Goal: Task Accomplishment & Management: Complete application form

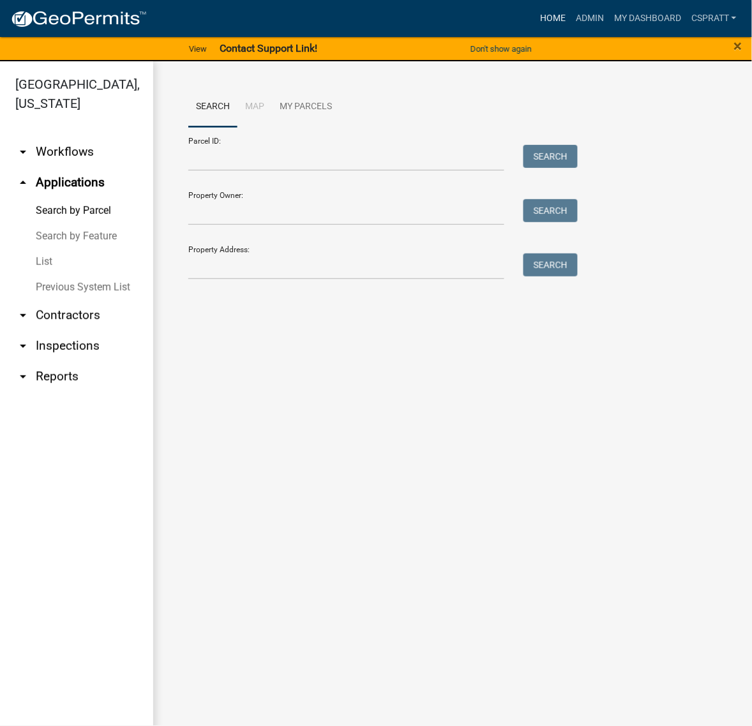
click at [535, 30] on link "Home" at bounding box center [553, 18] width 36 height 24
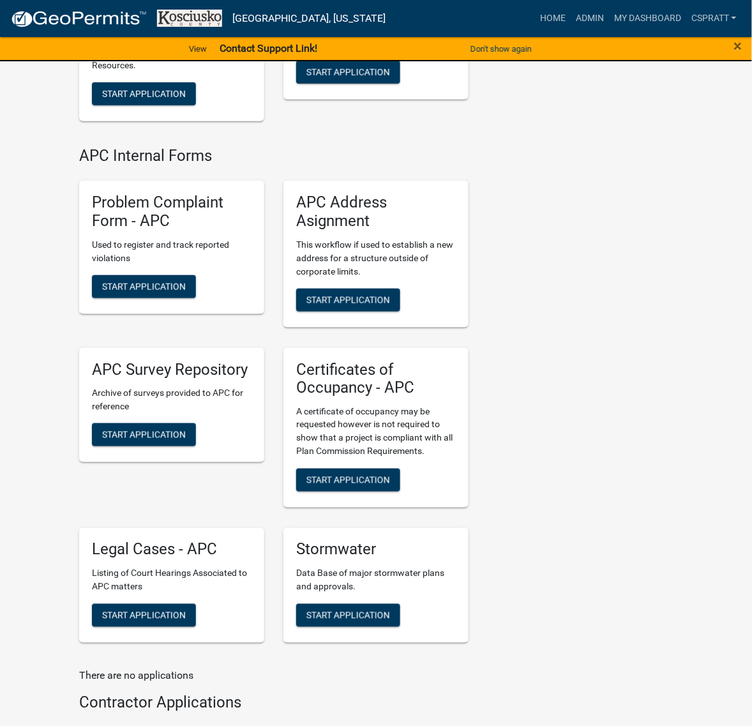
scroll to position [3113, 0]
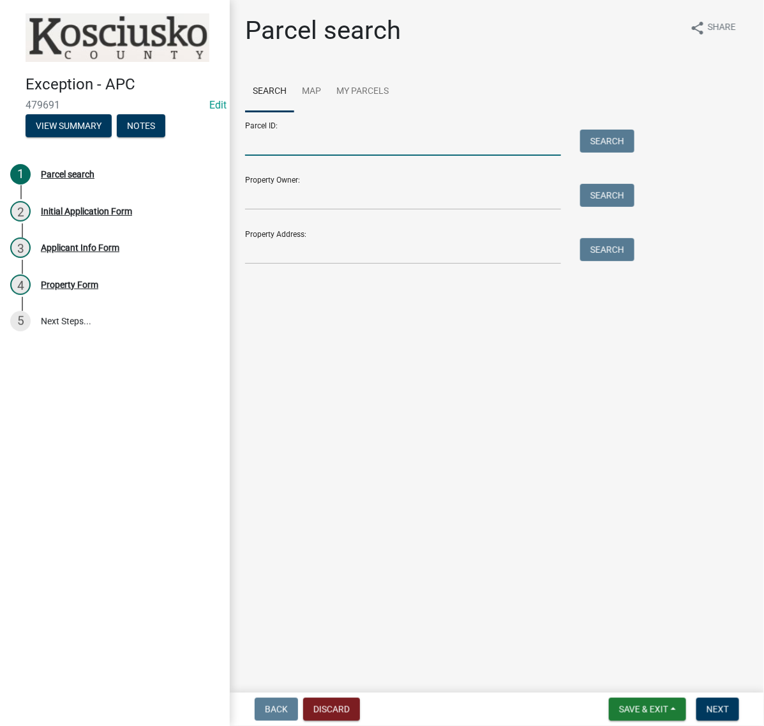
click at [272, 156] on input "Parcel ID:" at bounding box center [403, 143] width 316 height 26
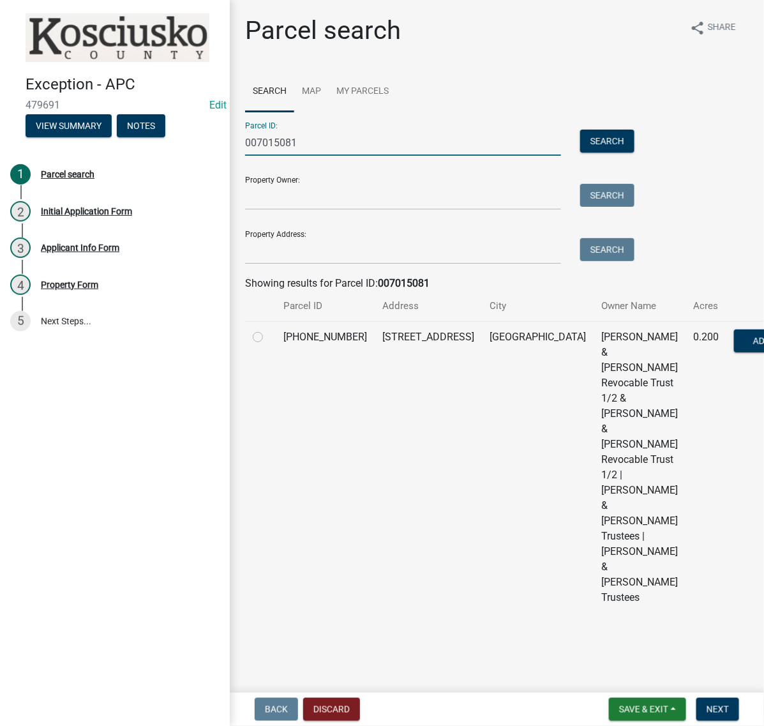
type input "007015081"
click at [268, 330] on label at bounding box center [268, 330] width 0 height 0
click at [268, 338] on input "radio" at bounding box center [272, 334] width 8 height 8
radio input "true"
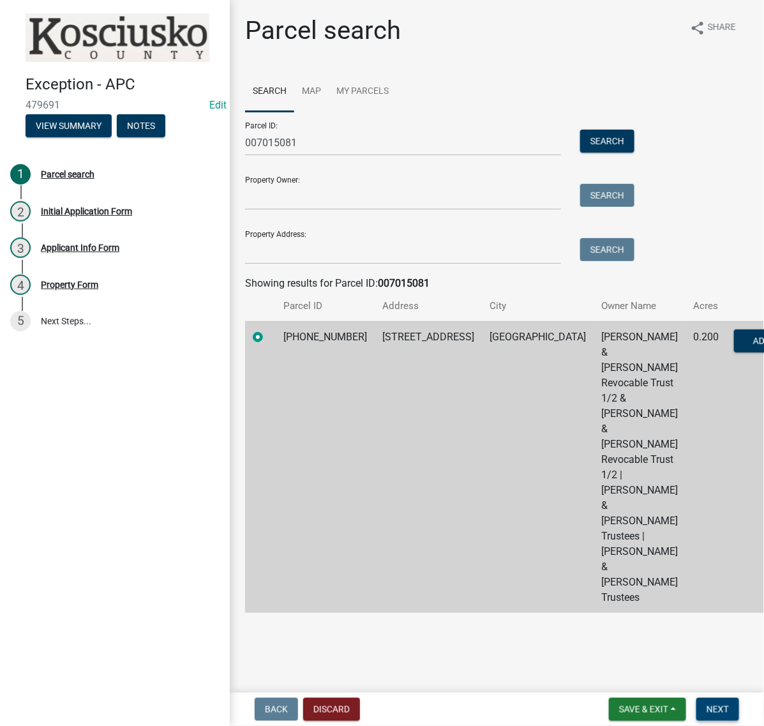
click at [707, 708] on span "Next" at bounding box center [718, 709] width 22 height 10
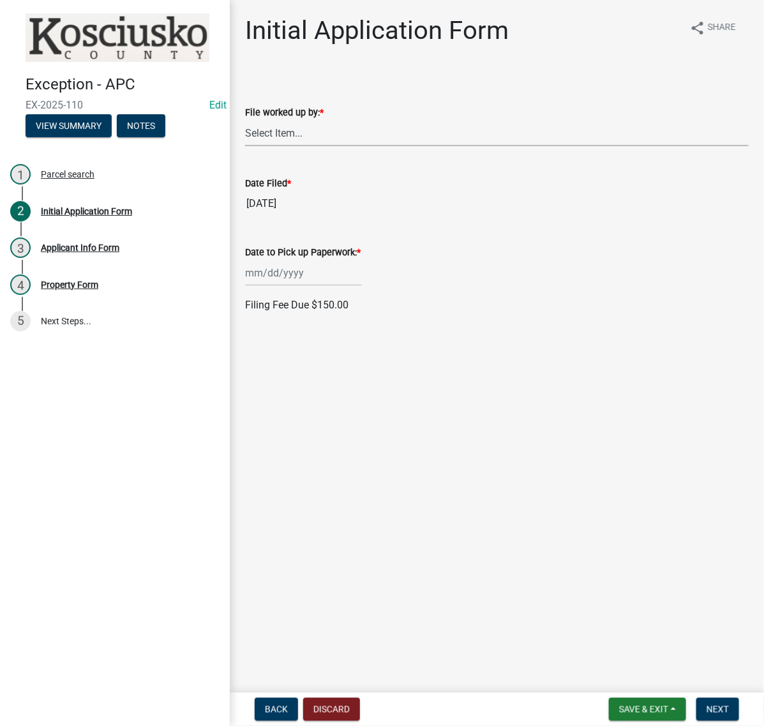
drag, startPoint x: 301, startPoint y: 160, endPoint x: 301, endPoint y: 171, distance: 10.9
click at [301, 146] on select "Select Item... MMS LT AT CS [PERSON_NAME]" at bounding box center [497, 133] width 504 height 26
click at [249, 146] on select "Select Item... MMS LT AT CS [PERSON_NAME]" at bounding box center [497, 133] width 504 height 26
select select "c872cdc8-ca01-49f1-a213-e4b05fa58cd2"
click at [298, 286] on div at bounding box center [303, 273] width 117 height 26
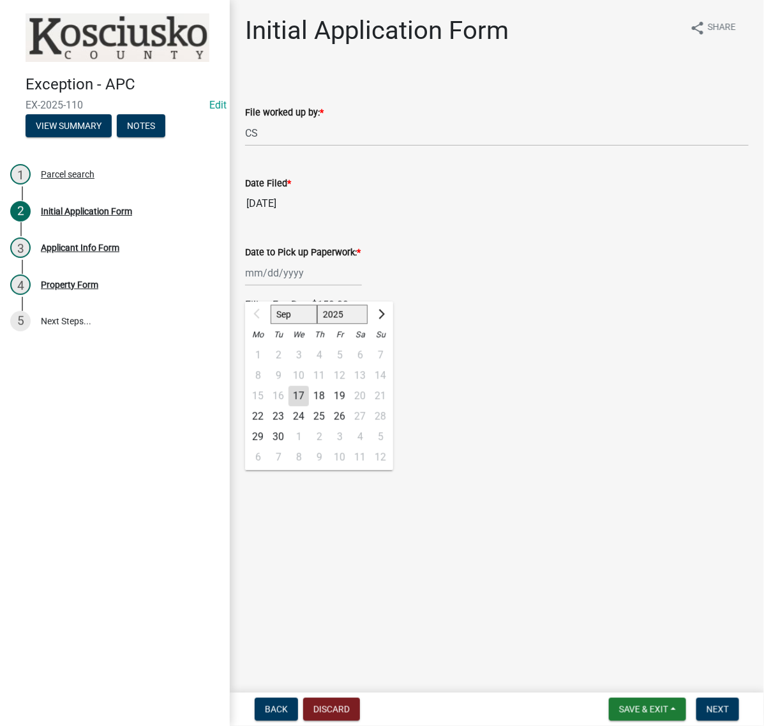
click at [266, 427] on div "22" at bounding box center [258, 417] width 20 height 20
type input "[DATE]"
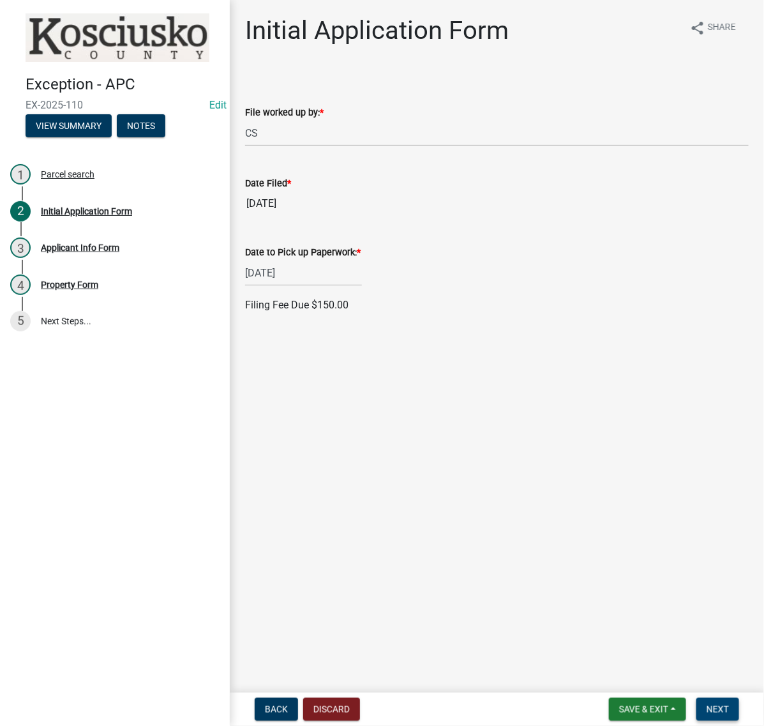
click at [707, 708] on span "Next" at bounding box center [718, 709] width 22 height 10
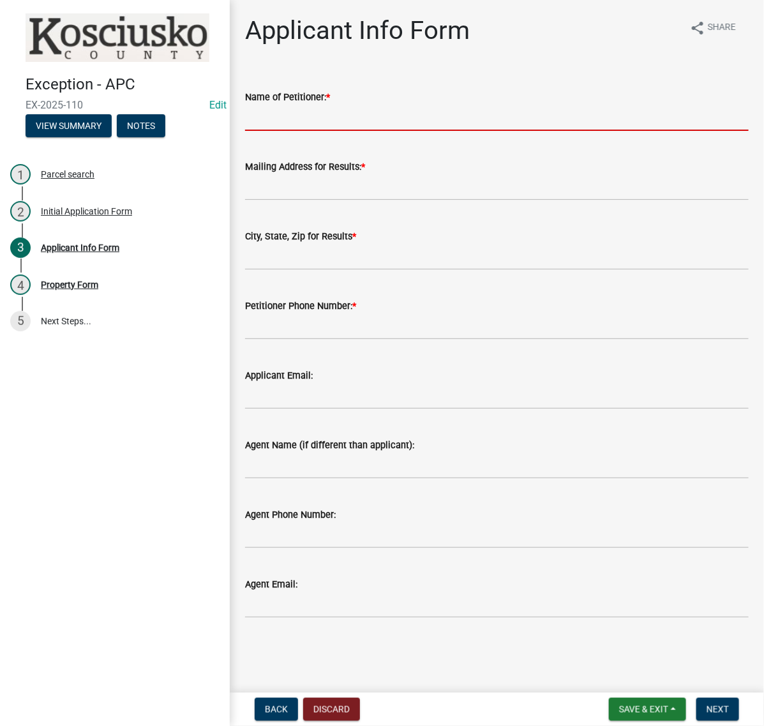
click at [301, 131] on input "Name of Petitioner: *" at bounding box center [497, 118] width 504 height 26
type input "[PERSON_NAME] & [PERSON_NAME]"
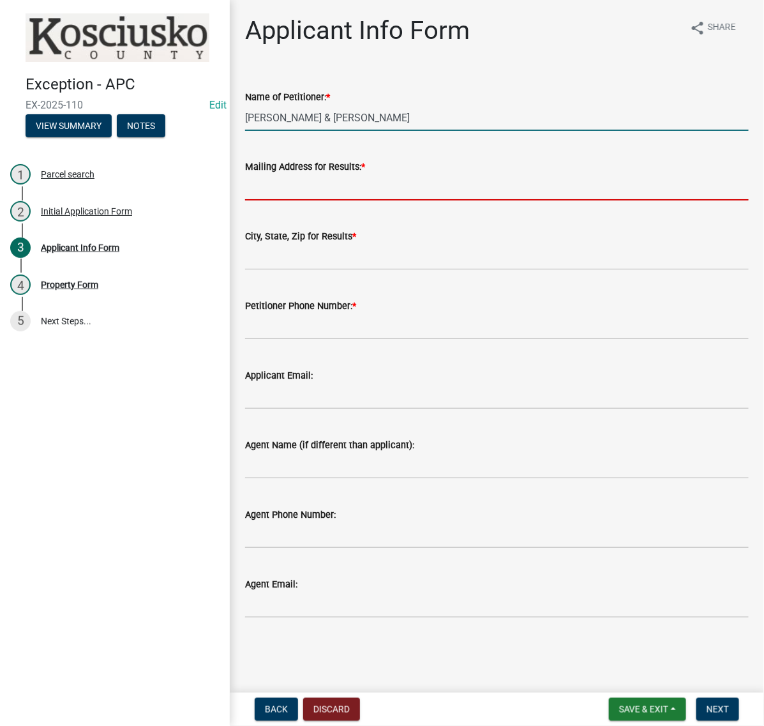
click at [311, 201] on input "Mailing Address for Results: *" at bounding box center [497, 187] width 504 height 26
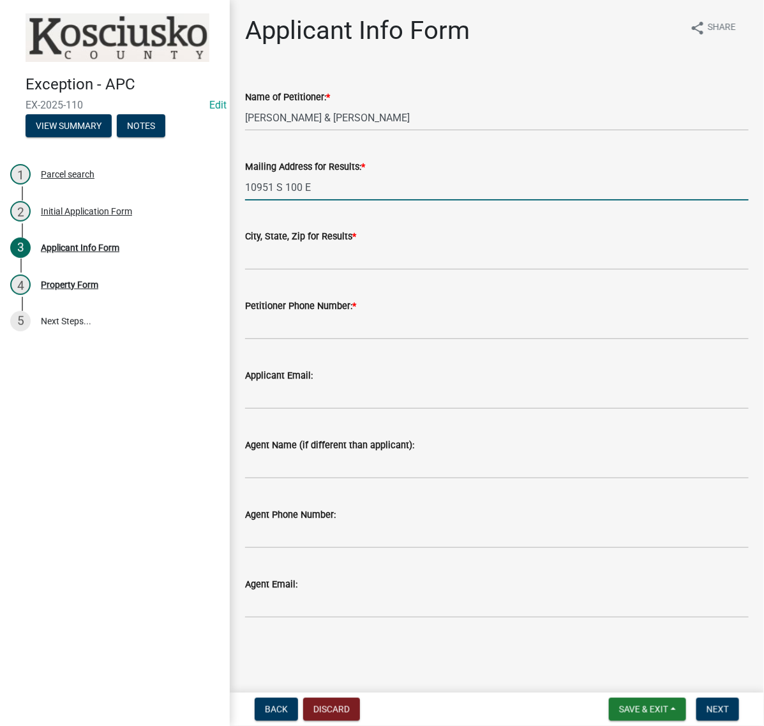
type input "10951 S 100 E"
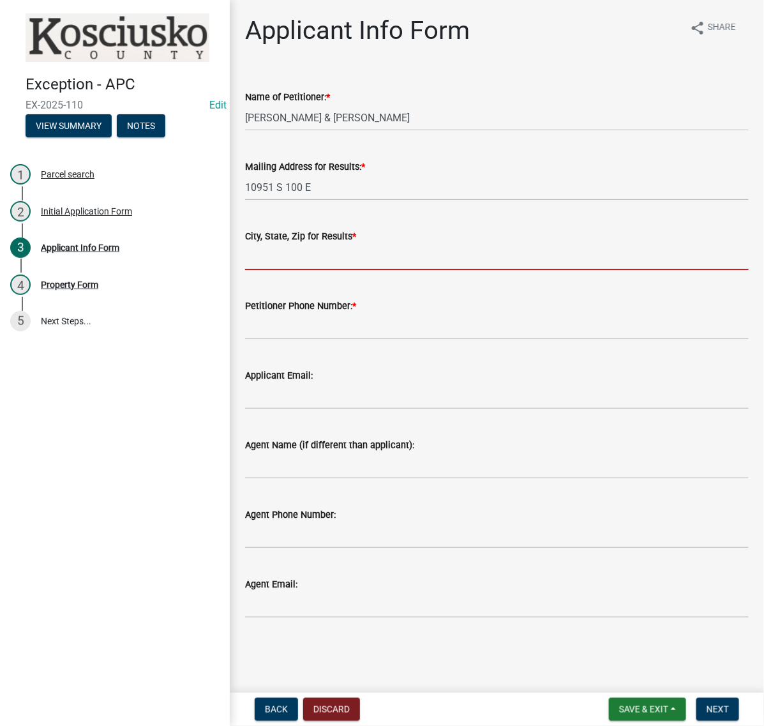
type input "O"
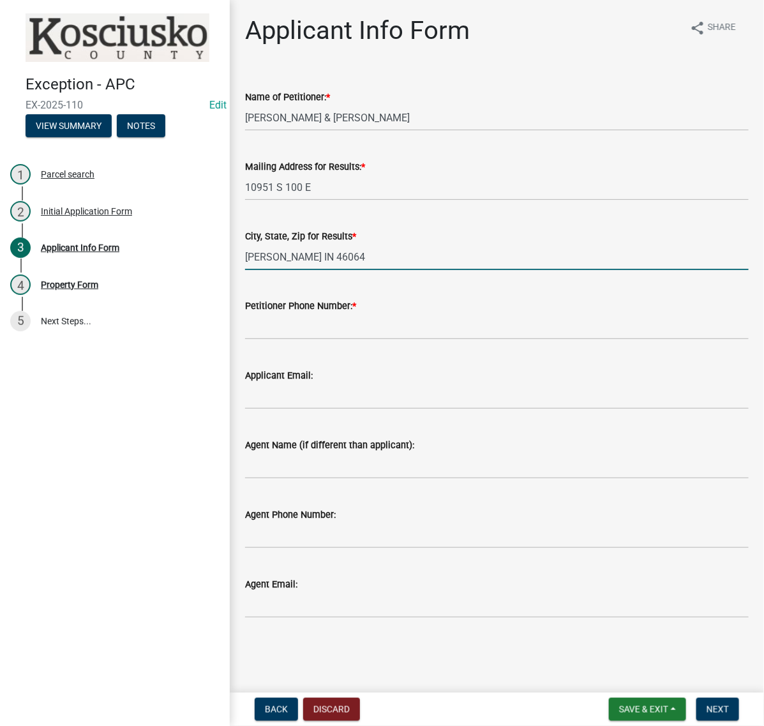
type input "[PERSON_NAME] IN 46064"
click at [305, 340] on input "Petitioner Phone Number: *" at bounding box center [497, 327] width 504 height 26
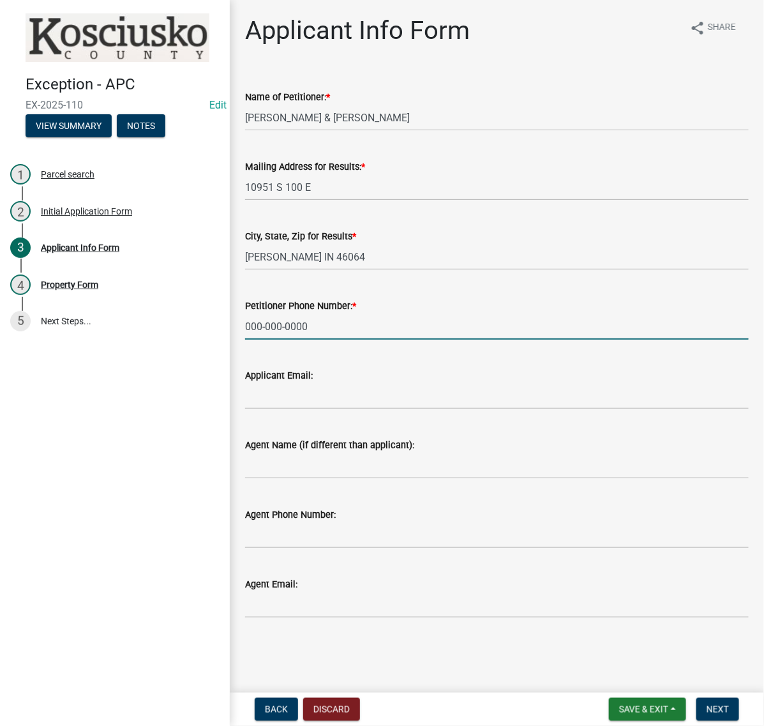
type input "000-000-0000"
click at [283, 479] on input "Agent Name (if different than applicant):" at bounding box center [497, 466] width 504 height 26
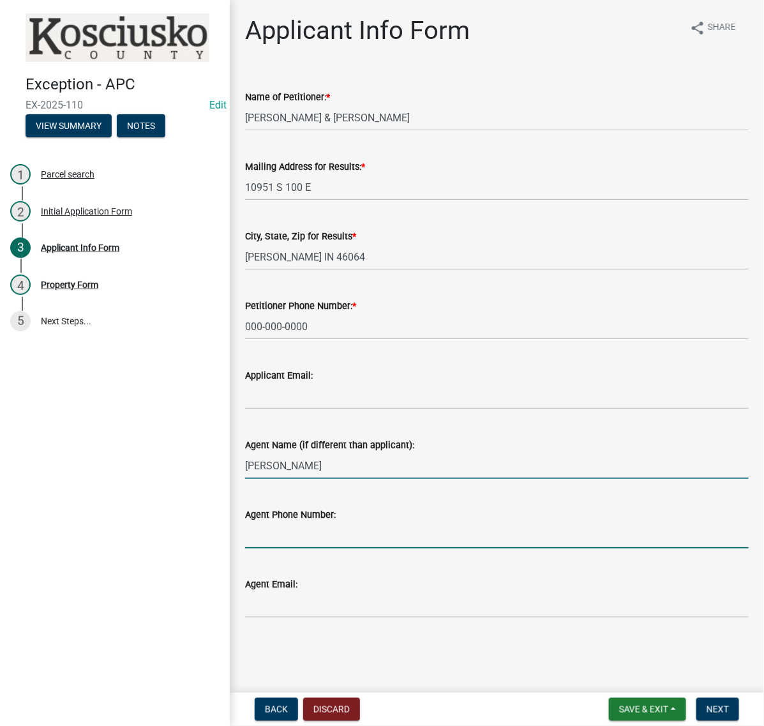
click at [372, 479] on input "[PERSON_NAME]" at bounding box center [497, 466] width 504 height 26
type input "[PERSON_NAME]"
click at [317, 530] on input "Agent Phone Number:" at bounding box center [497, 535] width 504 height 26
type input "[PHONE_NUMBER]"
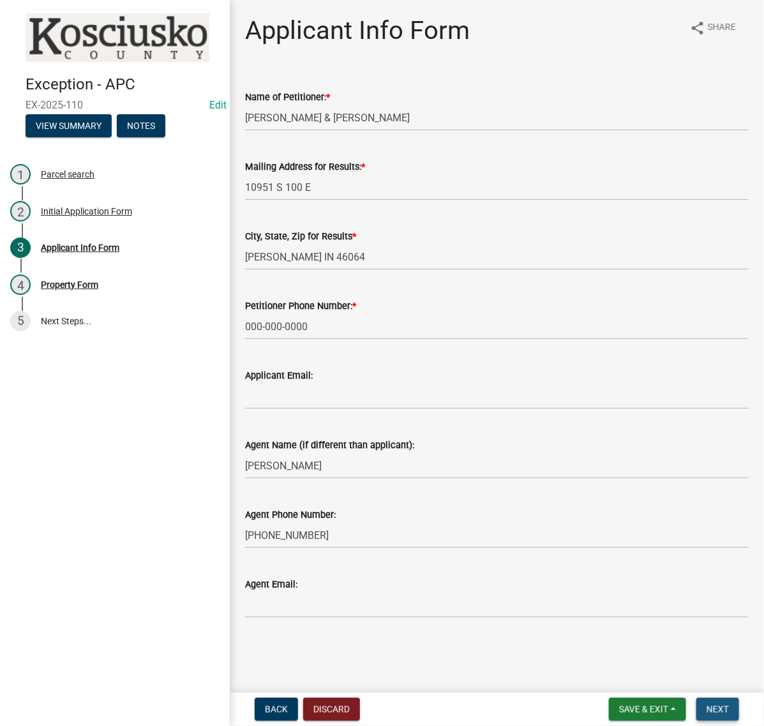
click at [727, 703] on button "Next" at bounding box center [718, 709] width 43 height 23
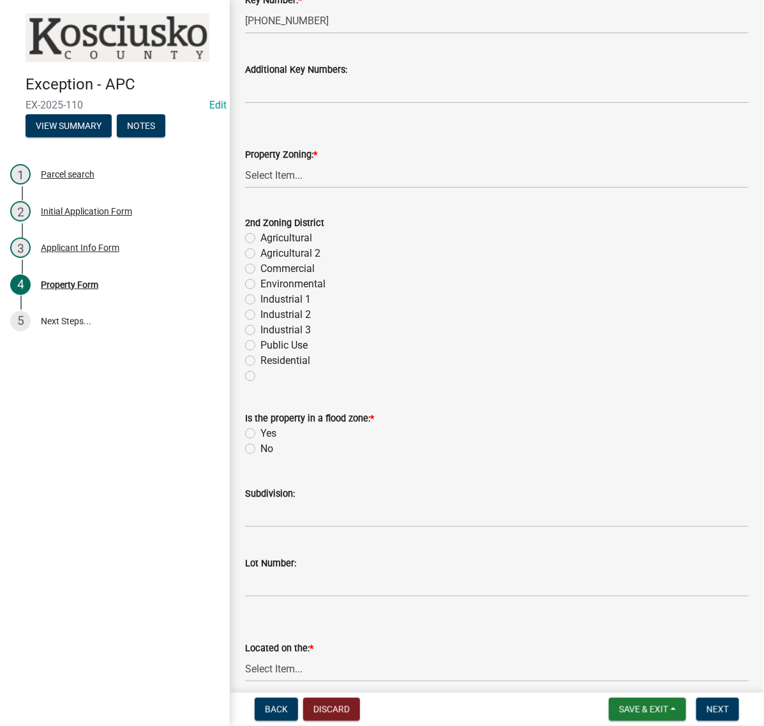
scroll to position [559, 0]
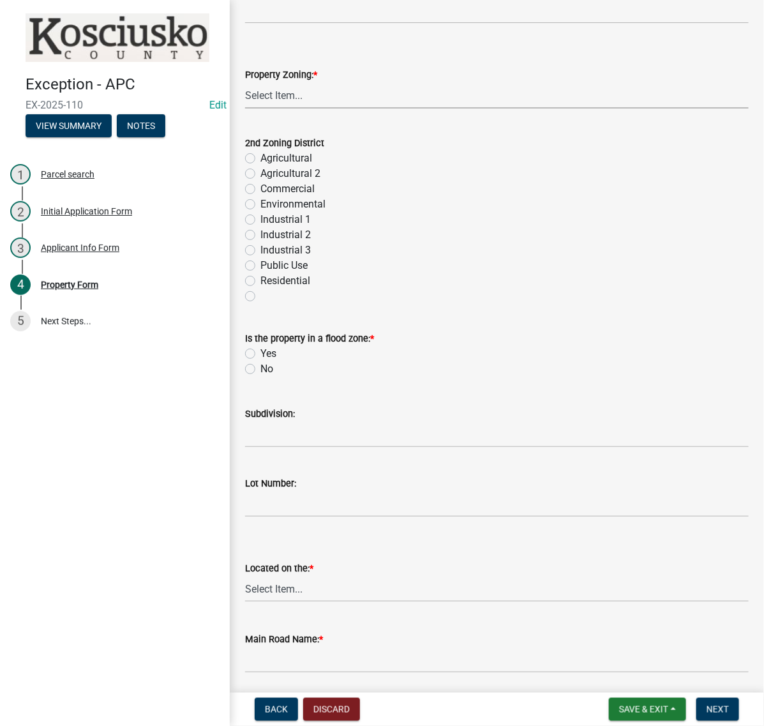
drag, startPoint x: 294, startPoint y: 264, endPoint x: 292, endPoint y: 270, distance: 6.5
click at [294, 109] on select "Select Item... Agricultural Agricultural 2 Commercial Environmental Industrial …" at bounding box center [497, 95] width 504 height 26
click at [249, 109] on select "Select Item... Agricultural Agricultural 2 Commercial Environmental Industrial …" at bounding box center [497, 95] width 504 height 26
select select "1146270b-2111-4e23-bf7f-74ce85cf7041"
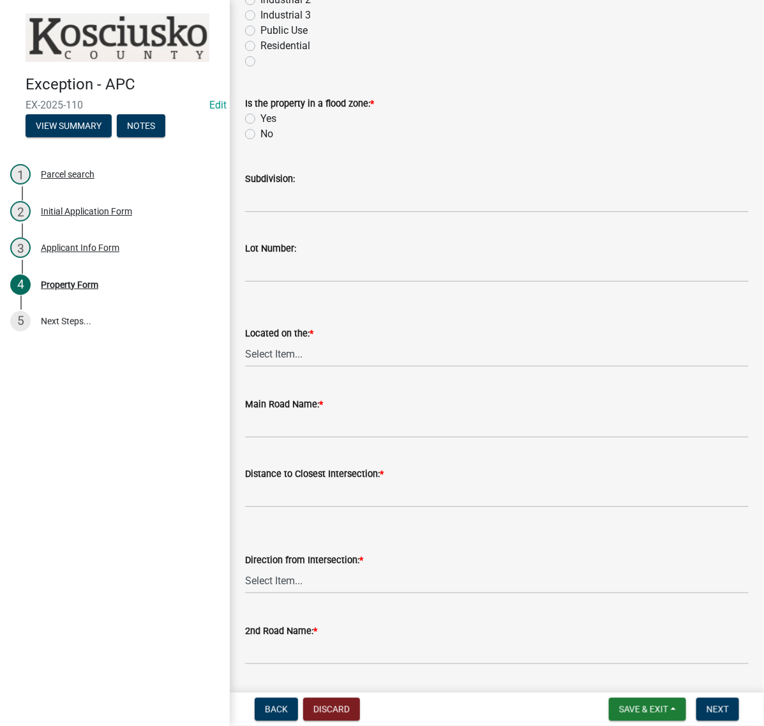
scroll to position [798, 0]
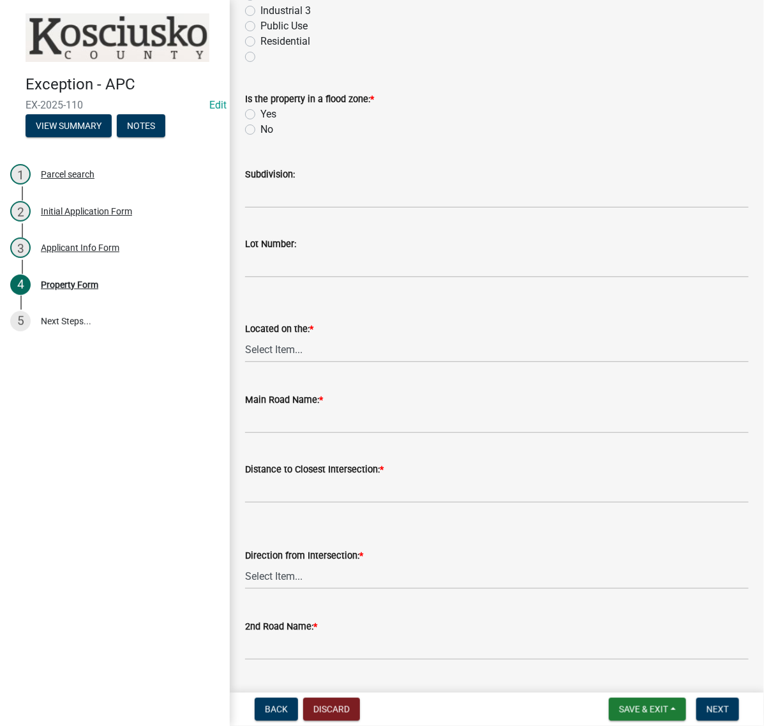
click at [261, 137] on label "No" at bounding box center [267, 129] width 13 height 15
click at [261, 130] on input "No" at bounding box center [265, 126] width 8 height 8
radio input "true"
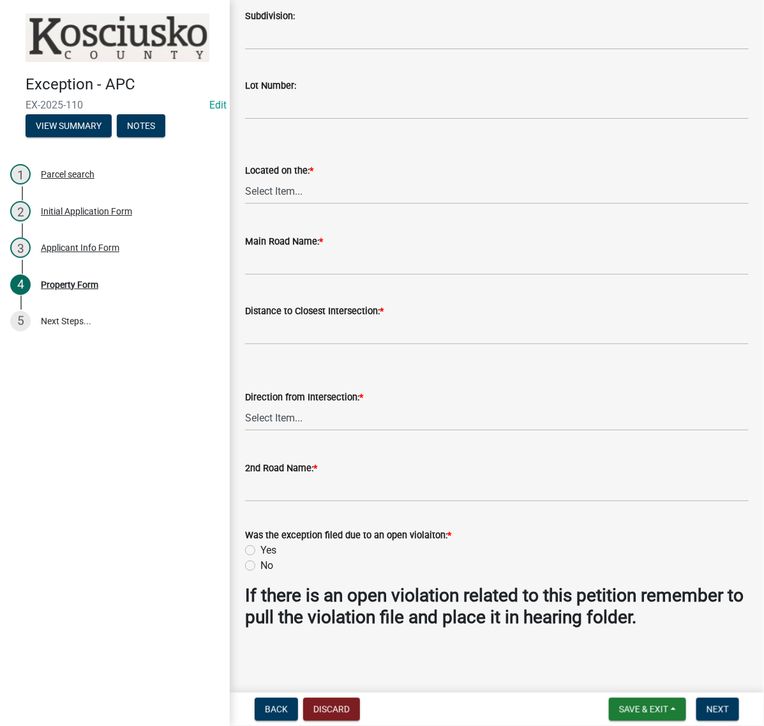
scroll to position [1038, 0]
click at [282, 204] on select "Select Item... N NE NW E S SE SW W" at bounding box center [497, 191] width 504 height 26
click at [249, 204] on select "Select Item... N NE NW E S SE SW W" at bounding box center [497, 191] width 504 height 26
select select "c4907745-124a-42b6-8414-4617f608e7c8"
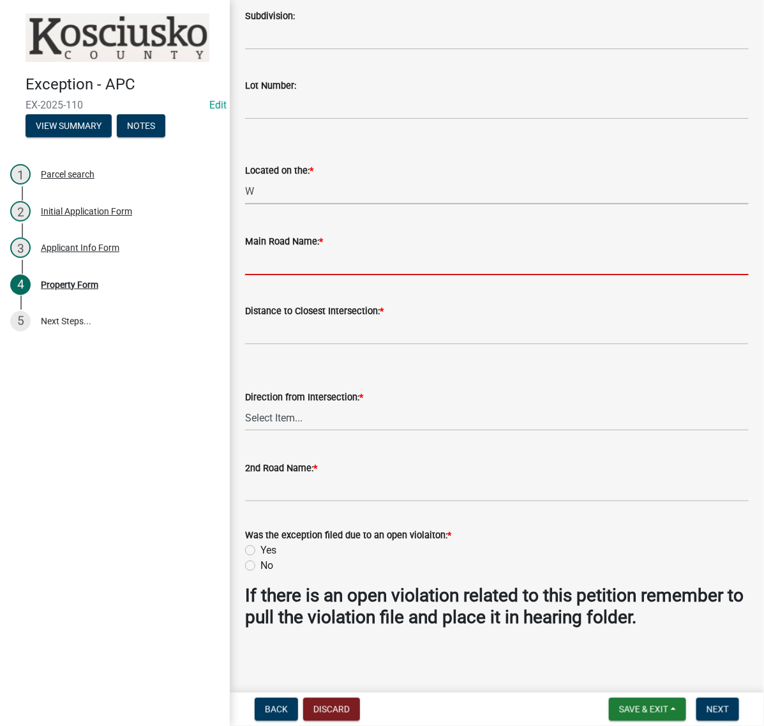
click at [282, 249] on input "Main Road Name: *" at bounding box center [497, 262] width 504 height 26
type input "EASTSHORE DR"
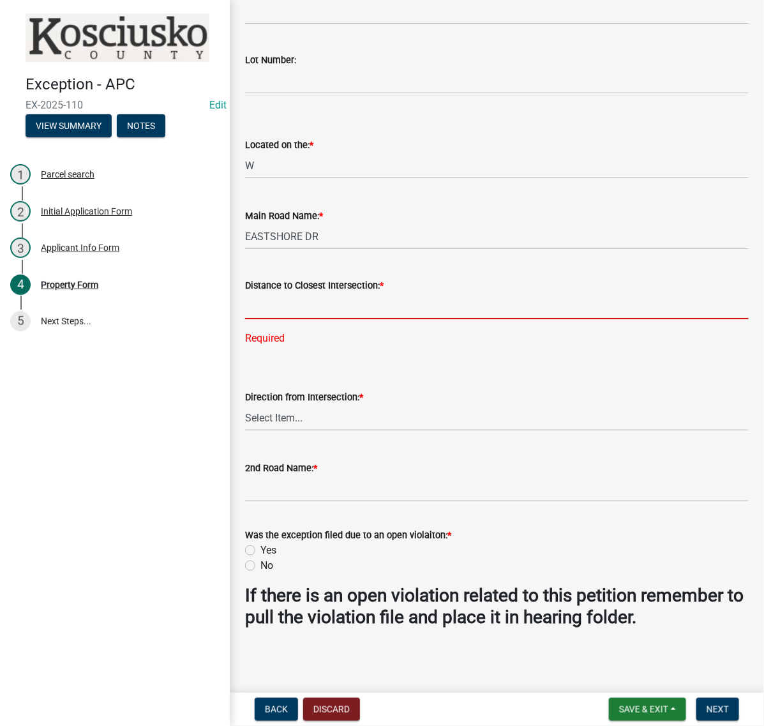
click at [292, 319] on input "text" at bounding box center [497, 306] width 504 height 26
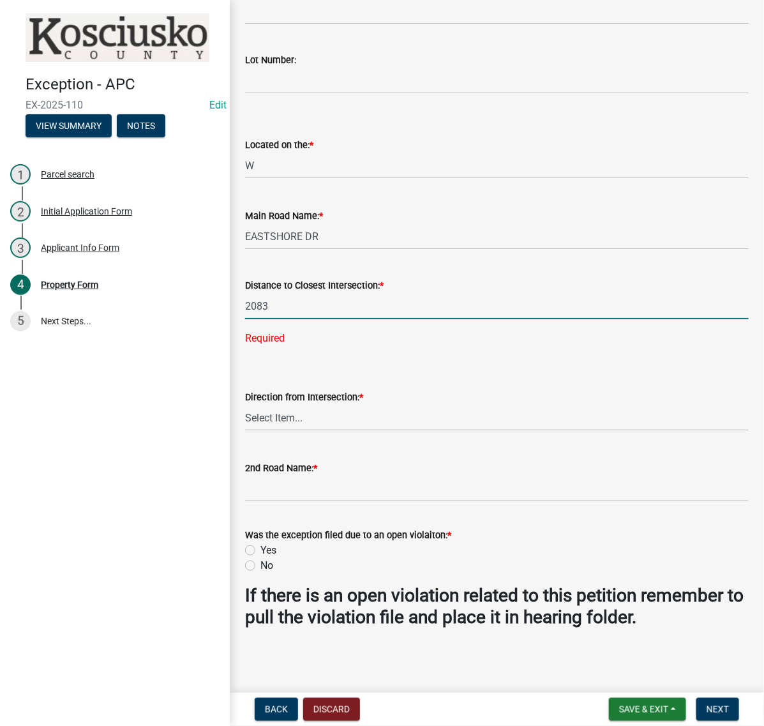
type input "2083"
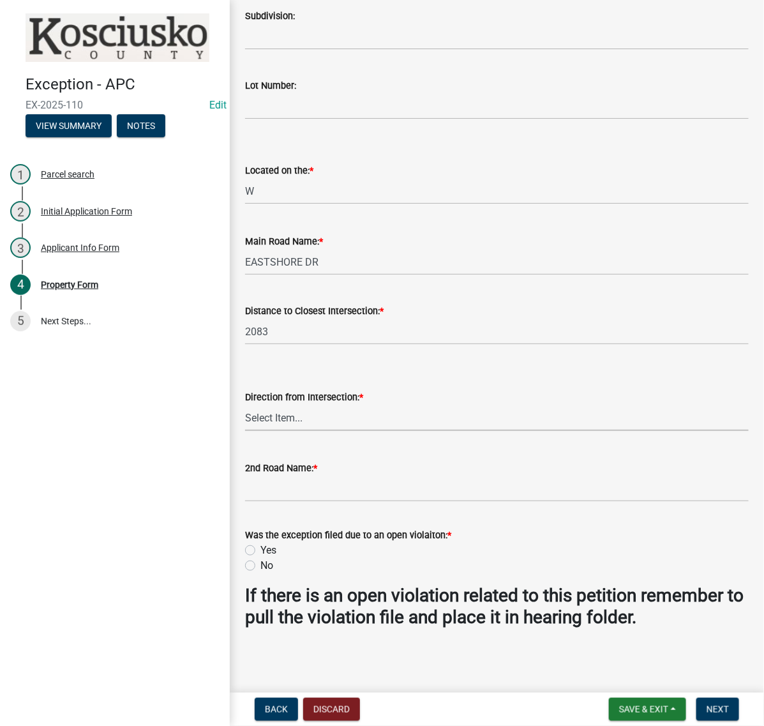
click at [291, 443] on wm-data-entity-input "Direction from Intersection: * Select Item... N NE NW E S SE SW W" at bounding box center [497, 399] width 504 height 86
click at [249, 420] on select "Select Item... N NE NW E S SE SW W" at bounding box center [497, 418] width 504 height 26
select select "fd9ce8ad-1a15-40a3-baa4-1d2fcbc16e1e"
click at [285, 476] on input "2nd Road Name: *" at bounding box center [497, 489] width 504 height 26
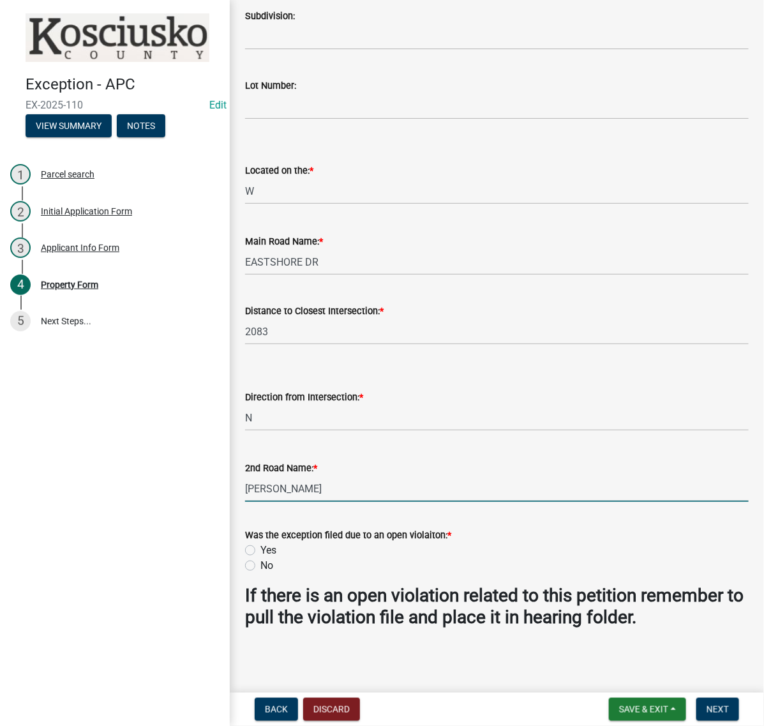
type input "[PERSON_NAME]"
click at [261, 558] on label "No" at bounding box center [267, 565] width 13 height 15
click at [261, 558] on input "No" at bounding box center [265, 562] width 8 height 8
radio input "true"
click at [707, 704] on span "Next" at bounding box center [718, 709] width 22 height 10
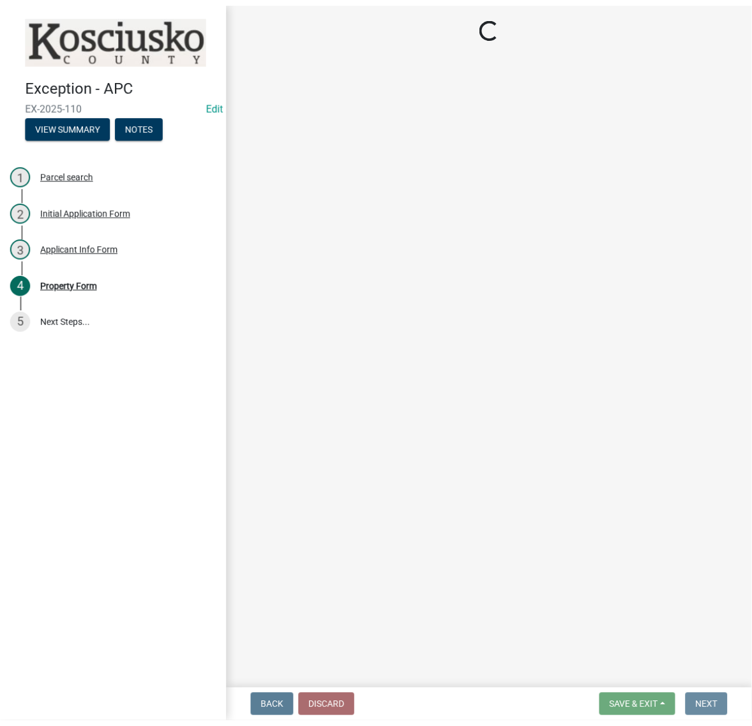
scroll to position [0, 0]
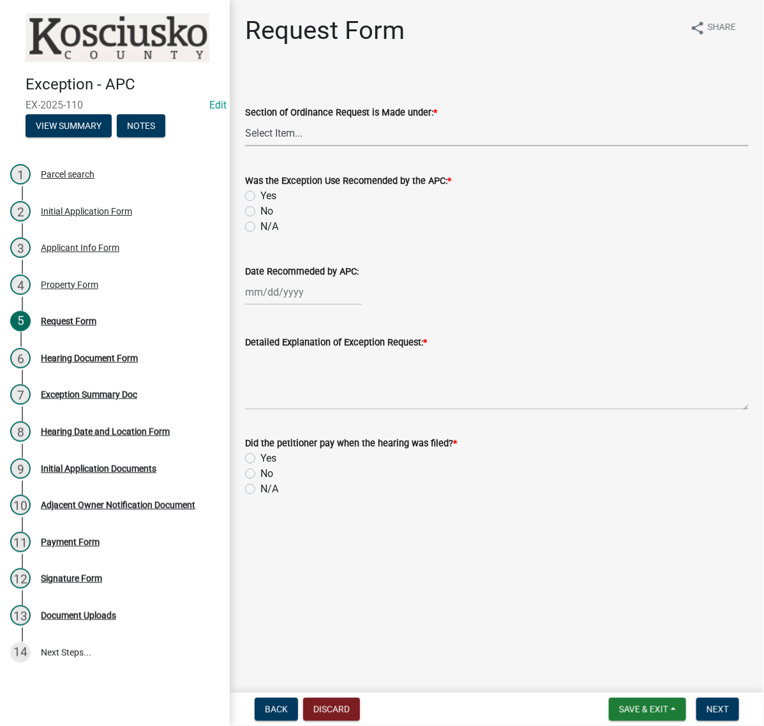
click at [331, 146] on select "Select Item... 2.14 Table A 3.5 Acc. No Res. 3.5 Table D Acc. Bldg. Size 3.21 H…" at bounding box center [497, 133] width 504 height 26
click at [249, 146] on select "Select Item... 2.14 Table A 3.5 Acc. No Res. 3.5 Table D Acc. Bldg. Size 3.21 H…" at bounding box center [497, 133] width 504 height 26
select select "9da28ccc-0fc1-43c9-ada2-91e100e3be32"
click at [261, 234] on label "N/A" at bounding box center [270, 226] width 18 height 15
click at [261, 227] on input "N/A" at bounding box center [265, 223] width 8 height 8
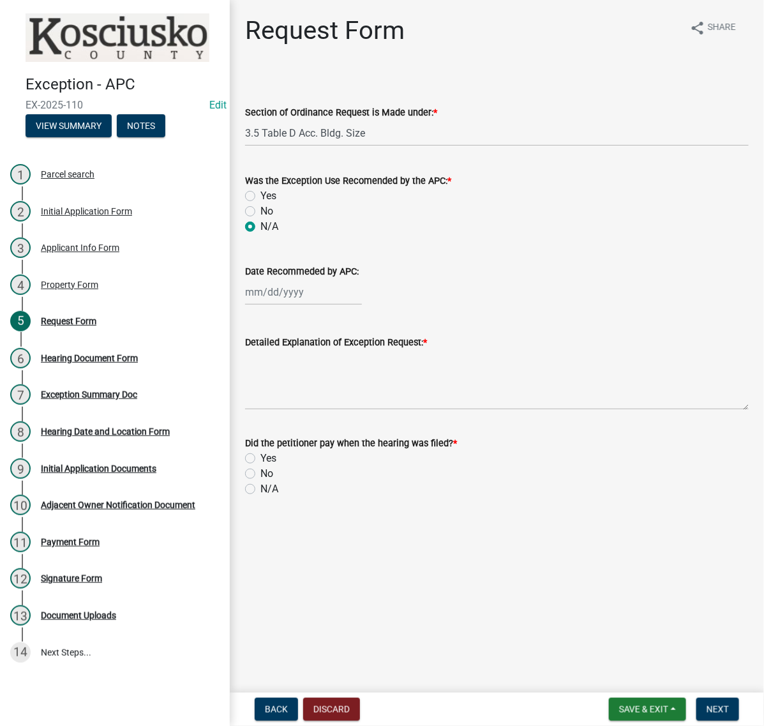
radio input "true"
click at [287, 410] on textarea "Detailed Explanation of Exception Request: *" at bounding box center [497, 380] width 504 height 60
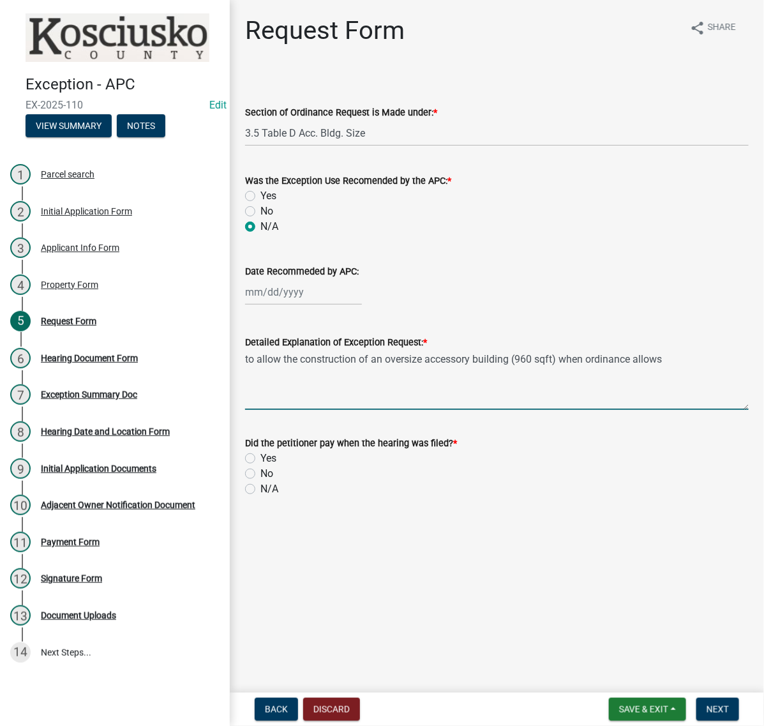
click at [315, 410] on textarea "to allow the construction of an oversize accessory building (960 sqft) when ord…" at bounding box center [497, 380] width 504 height 60
type textarea "to allow the construction of an oversize accessory building (960 sqft) when ord…"
click at [261, 481] on label "No" at bounding box center [267, 473] width 13 height 15
click at [261, 474] on input "No" at bounding box center [265, 470] width 8 height 8
radio input "true"
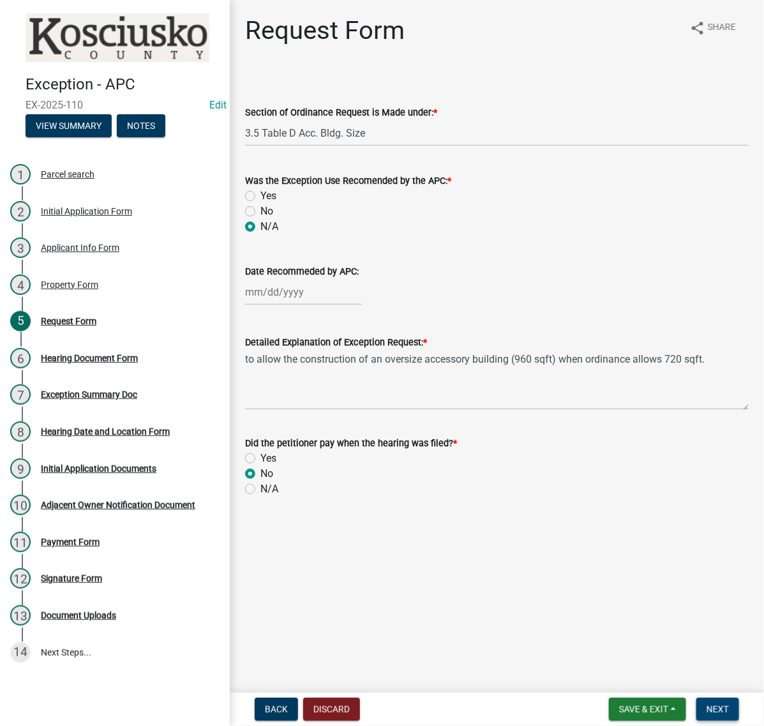
click at [723, 704] on span "Next" at bounding box center [718, 709] width 22 height 10
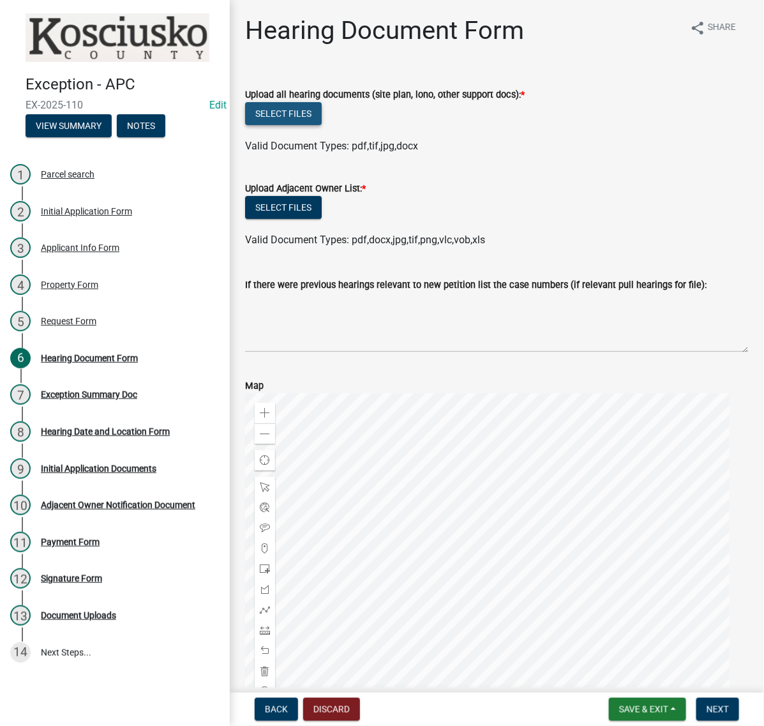
click at [322, 125] on button "Select files" at bounding box center [283, 113] width 77 height 23
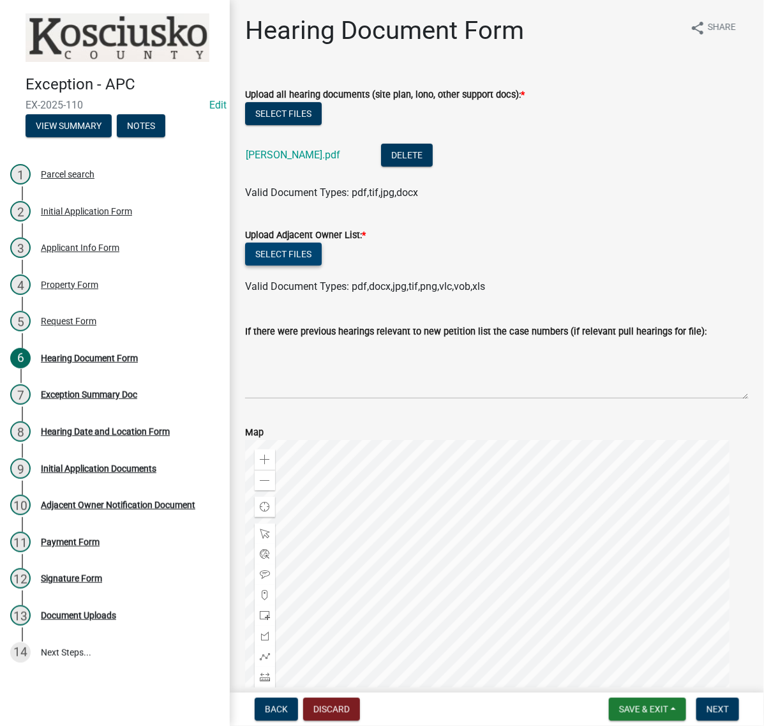
click at [311, 266] on button "Select files" at bounding box center [283, 254] width 77 height 23
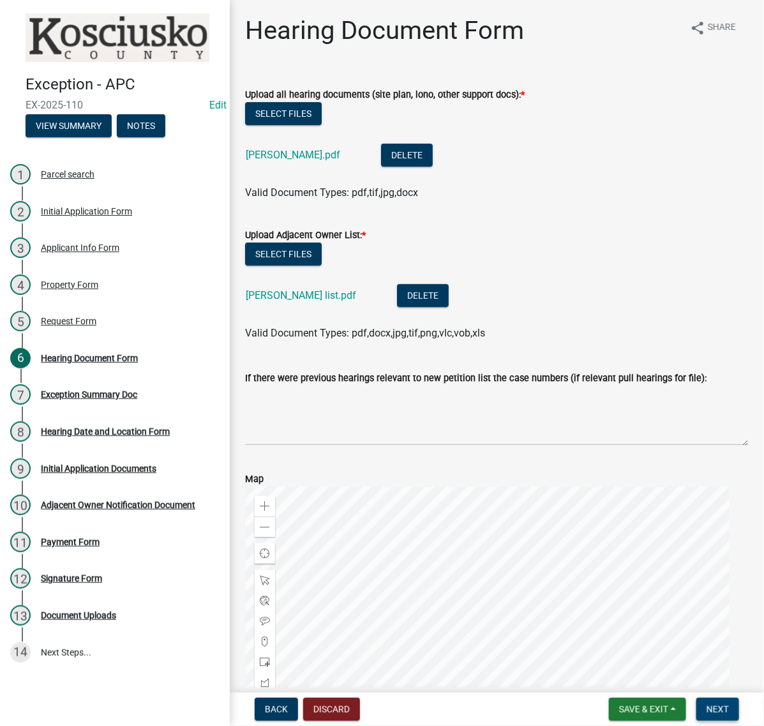
click at [709, 706] on span "Next" at bounding box center [718, 709] width 22 height 10
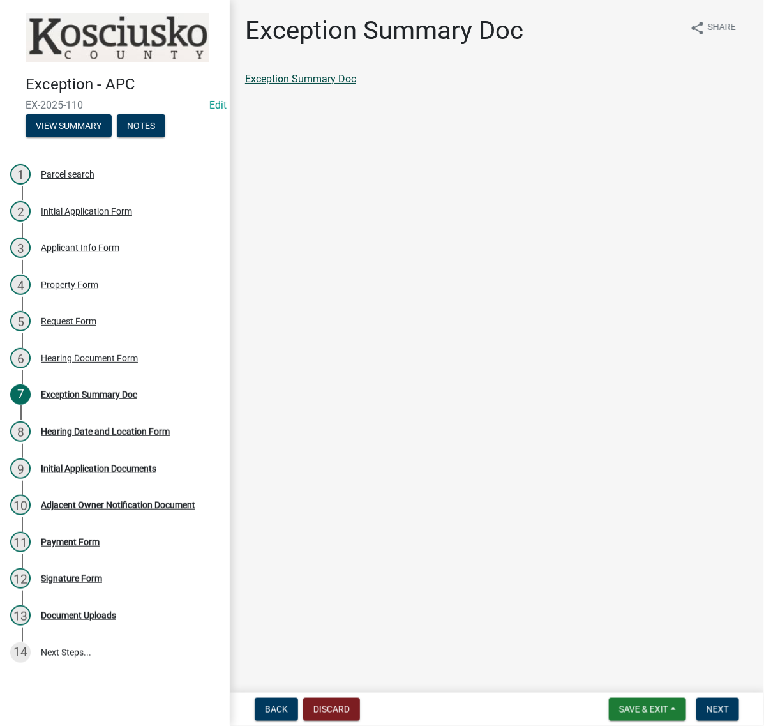
click at [356, 85] on link "Exception Summary Doc" at bounding box center [300, 79] width 111 height 12
click at [708, 710] on span "Next" at bounding box center [718, 709] width 22 height 10
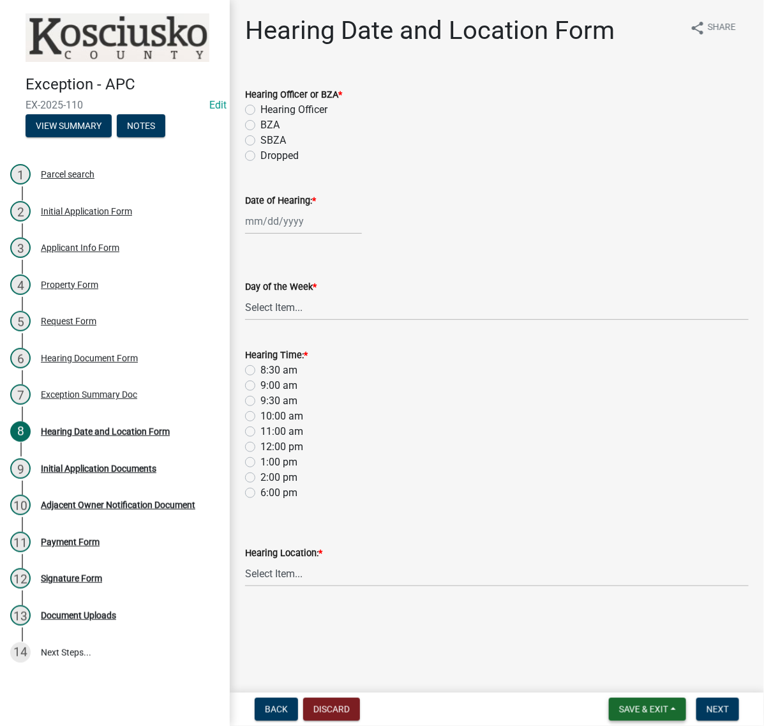
click at [619, 710] on span "Save & Exit" at bounding box center [643, 709] width 49 height 10
click at [584, 674] on button "Save & Exit" at bounding box center [635, 670] width 102 height 31
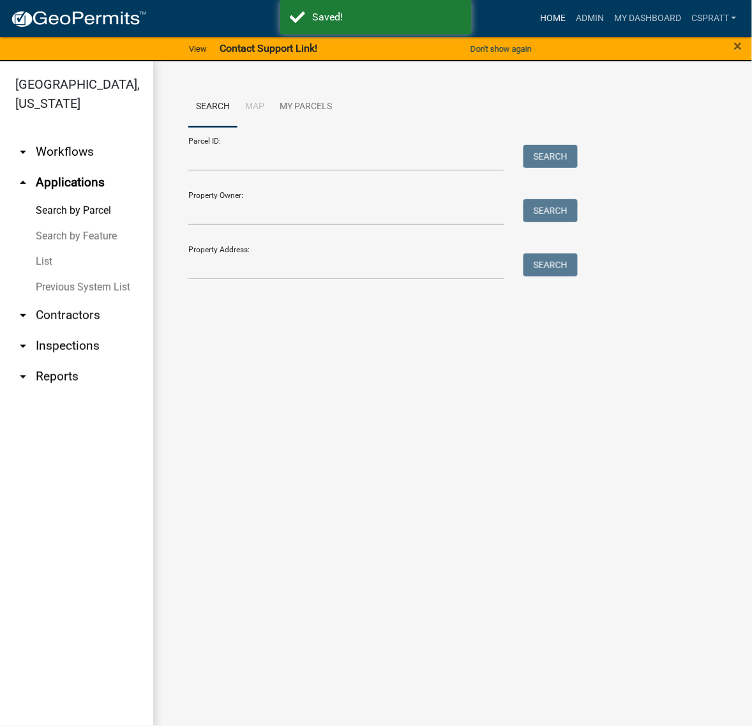
click at [535, 19] on link "Home" at bounding box center [553, 18] width 36 height 24
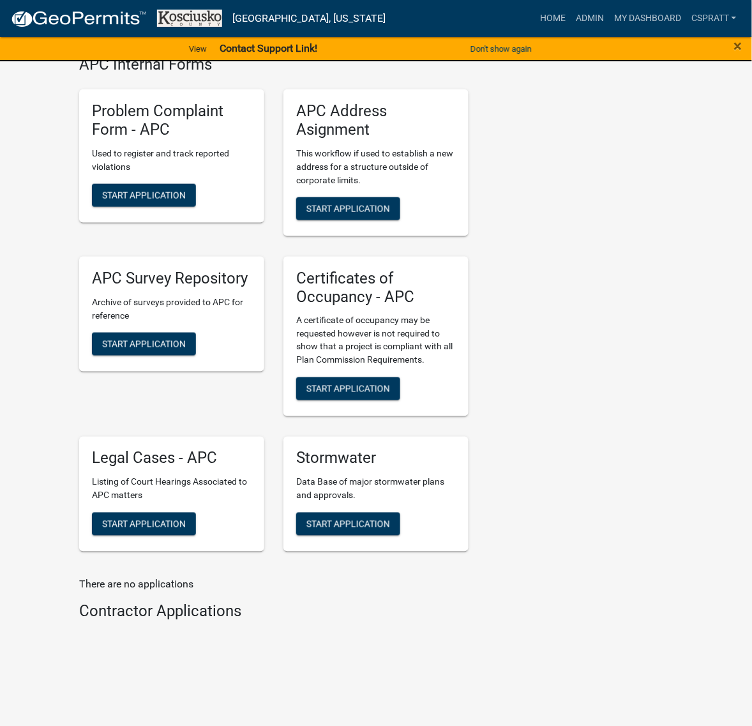
scroll to position [3353, 0]
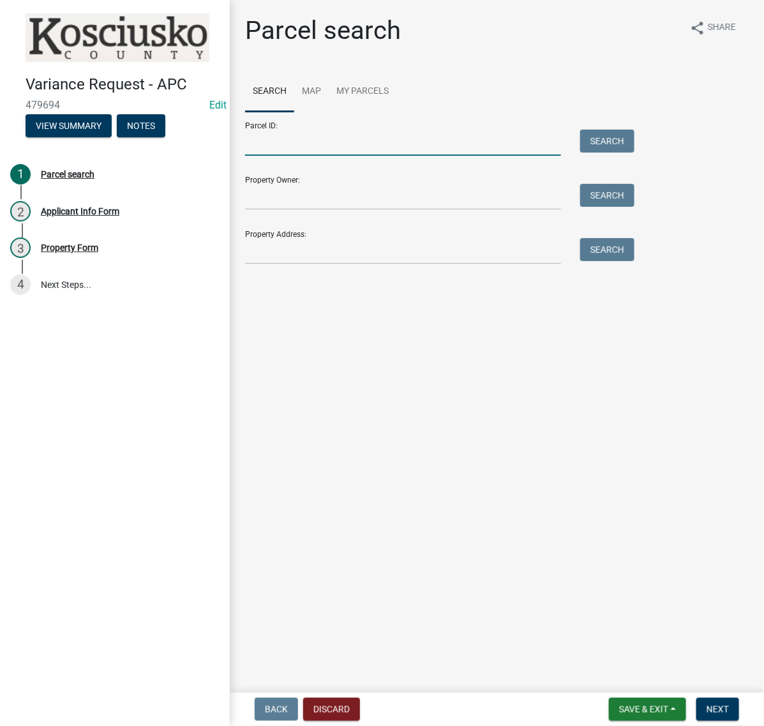
click at [288, 156] on input "Parcel ID:" at bounding box center [403, 143] width 316 height 26
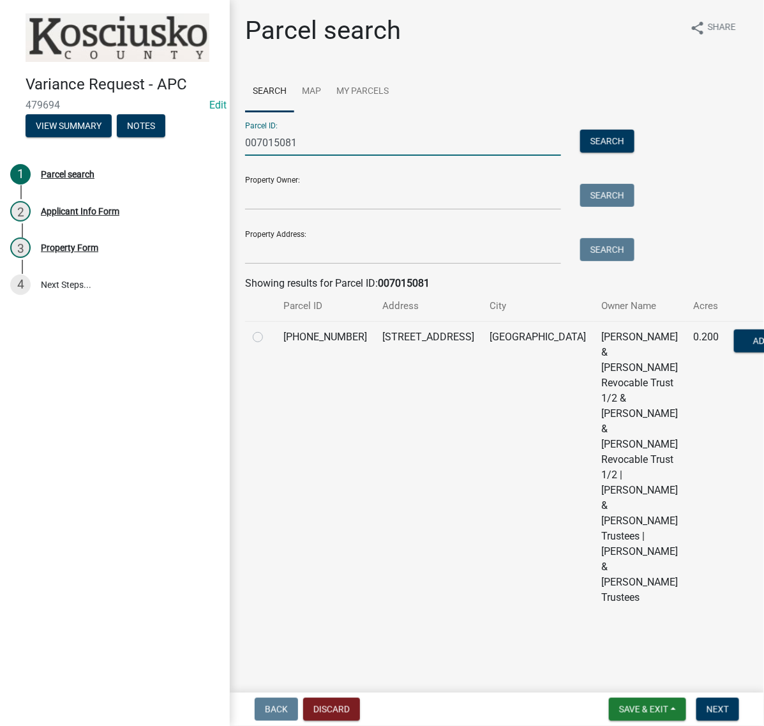
type input "007015081"
click at [268, 330] on label at bounding box center [268, 330] width 0 height 0
click at [268, 338] on input "radio" at bounding box center [272, 334] width 8 height 8
radio input "true"
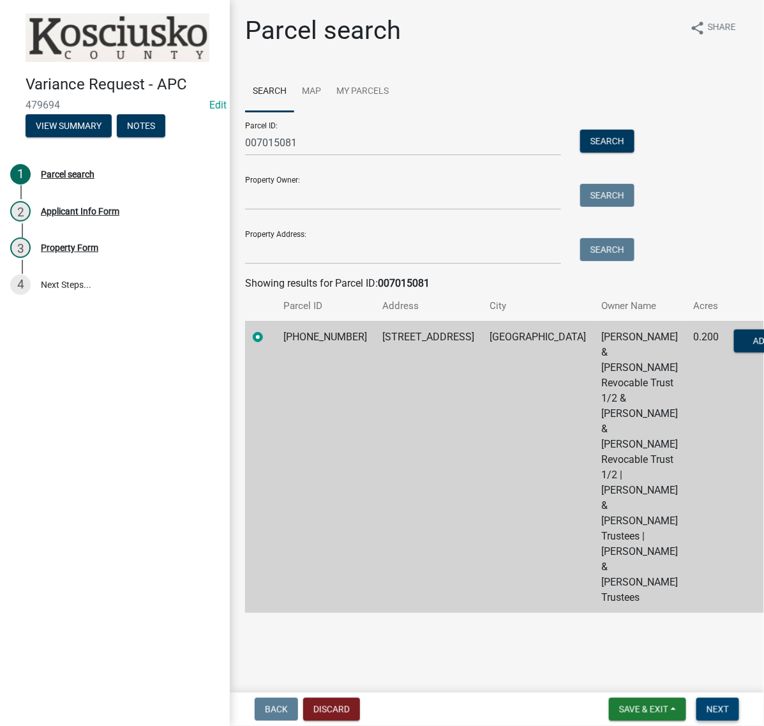
click at [701, 698] on button "Next" at bounding box center [718, 709] width 43 height 23
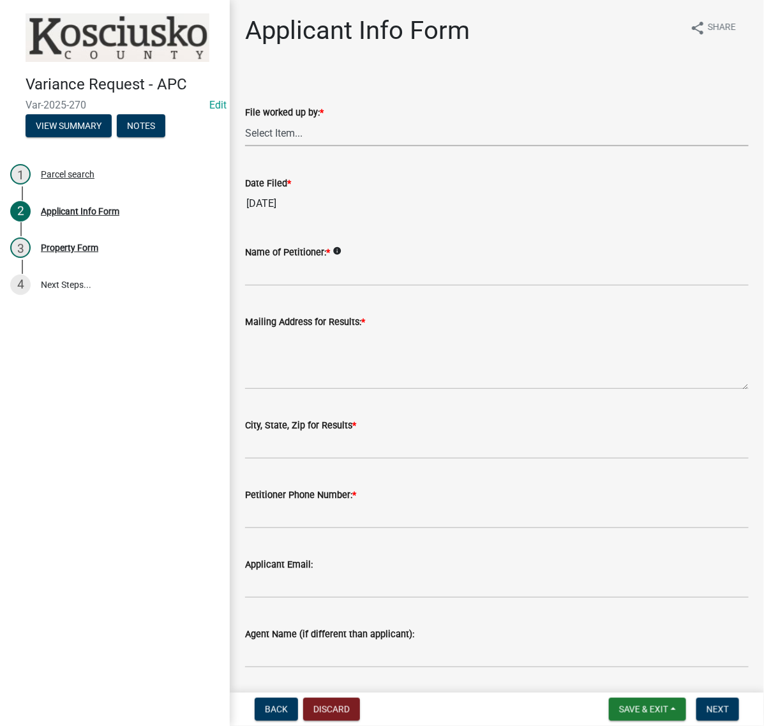
click at [300, 146] on select "Select Item... MMS LT AT CS [PERSON_NAME]" at bounding box center [497, 133] width 504 height 26
click at [249, 146] on select "Select Item... MMS LT AT CS [PERSON_NAME]" at bounding box center [497, 133] width 504 height 26
select select "c872cdc8-ca01-49f1-a213-e4b05fa58cd2"
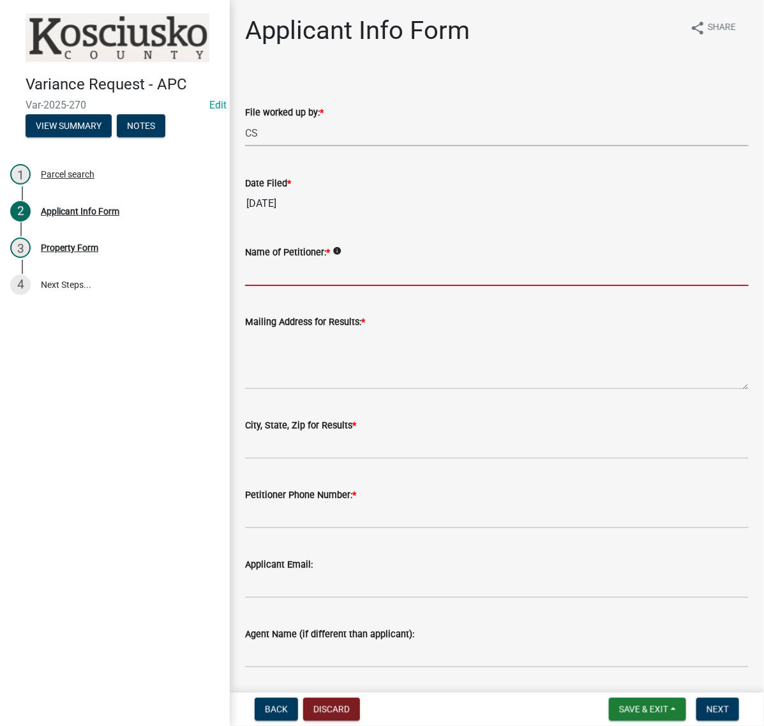
click at [278, 286] on input "Name of Petitioner: *" at bounding box center [497, 273] width 504 height 26
type input "k"
type input "[PERSON_NAME] & [PERSON_NAME]"
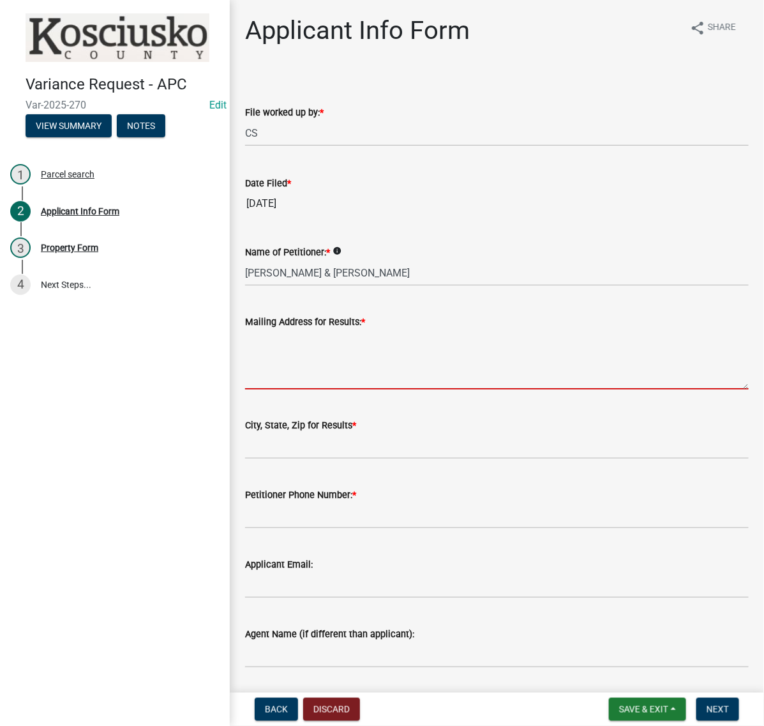
click at [303, 390] on textarea "Mailing Address for Results: *" at bounding box center [497, 360] width 504 height 60
type textarea "10951 S 100 E"
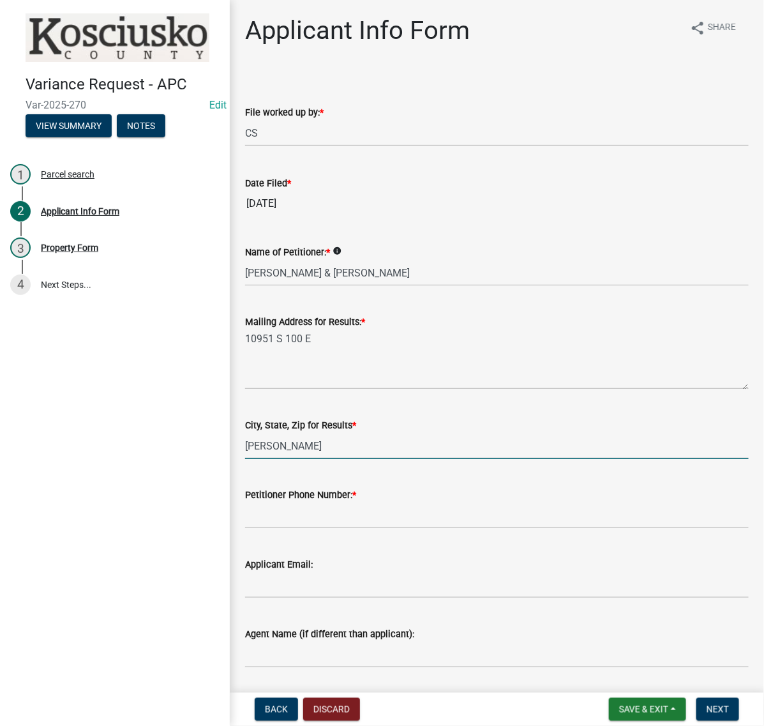
type input "[PERSON_NAME] IN 46064"
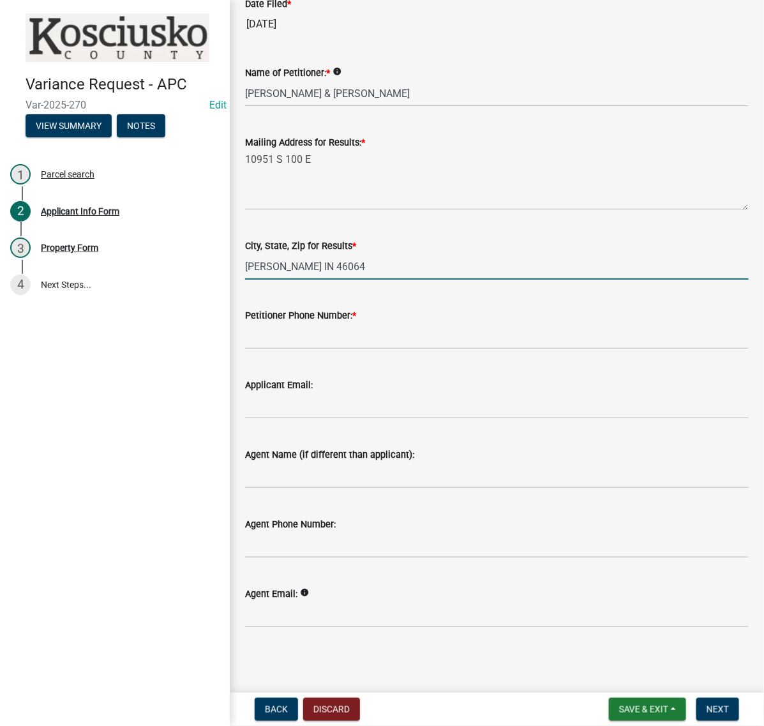
scroll to position [239, 0]
click at [291, 349] on input "Petitioner Phone Number: *" at bounding box center [497, 336] width 504 height 26
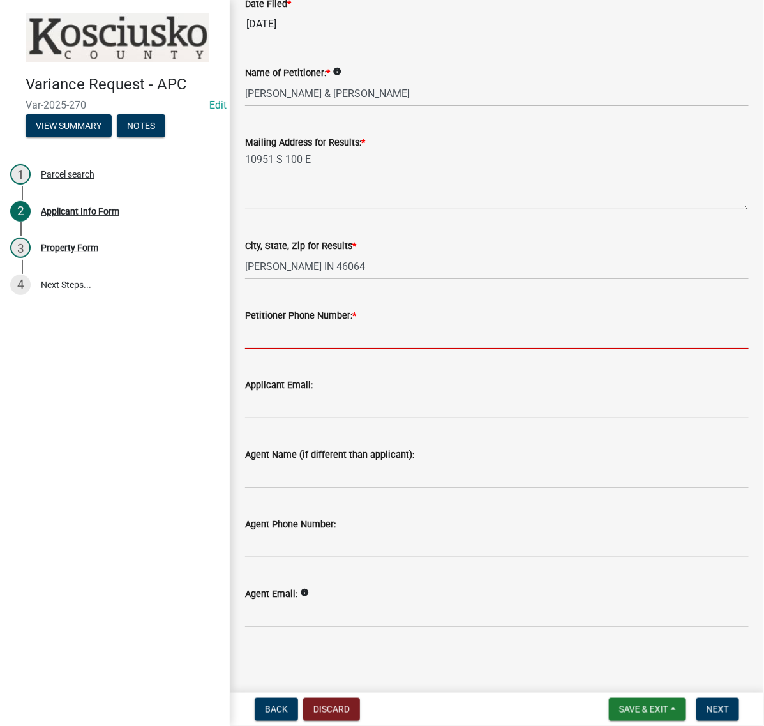
type input "000-000-0000"
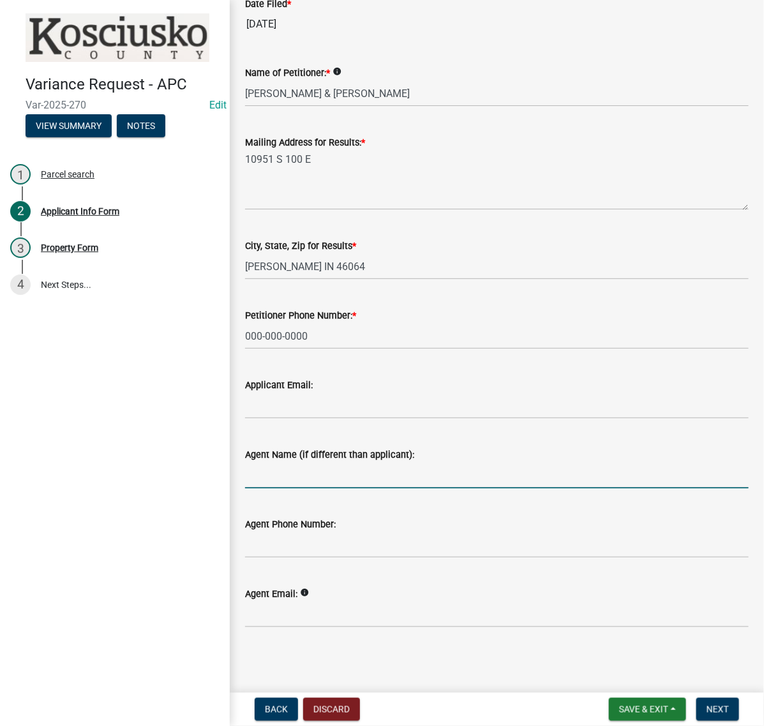
click at [283, 489] on input "Agent Name (if different than applicant):" at bounding box center [497, 475] width 504 height 26
type input "[PERSON_NAME]"
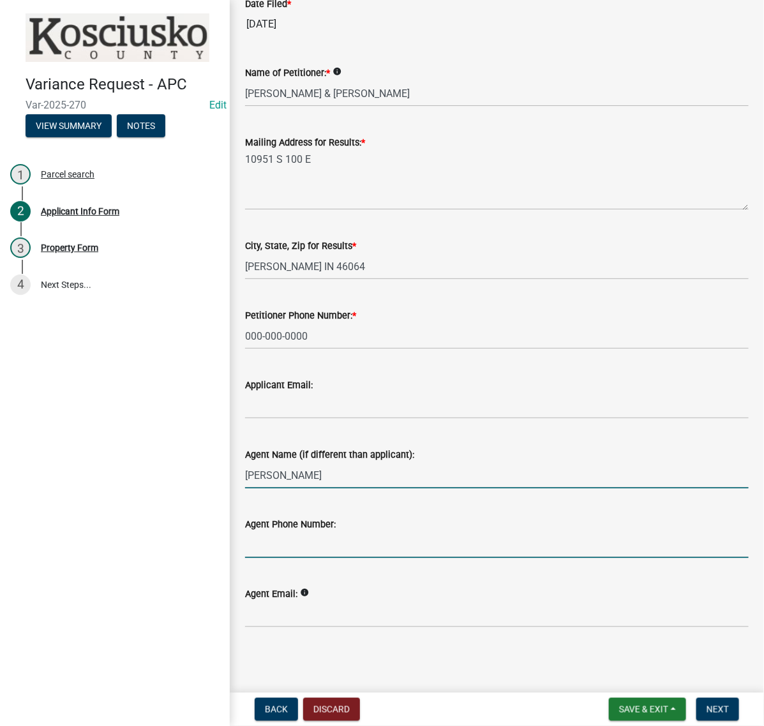
click at [338, 558] on input "Agent Phone Number:" at bounding box center [497, 545] width 504 height 26
type input "[PHONE_NUMBER]"
click at [707, 706] on span "Next" at bounding box center [718, 709] width 22 height 10
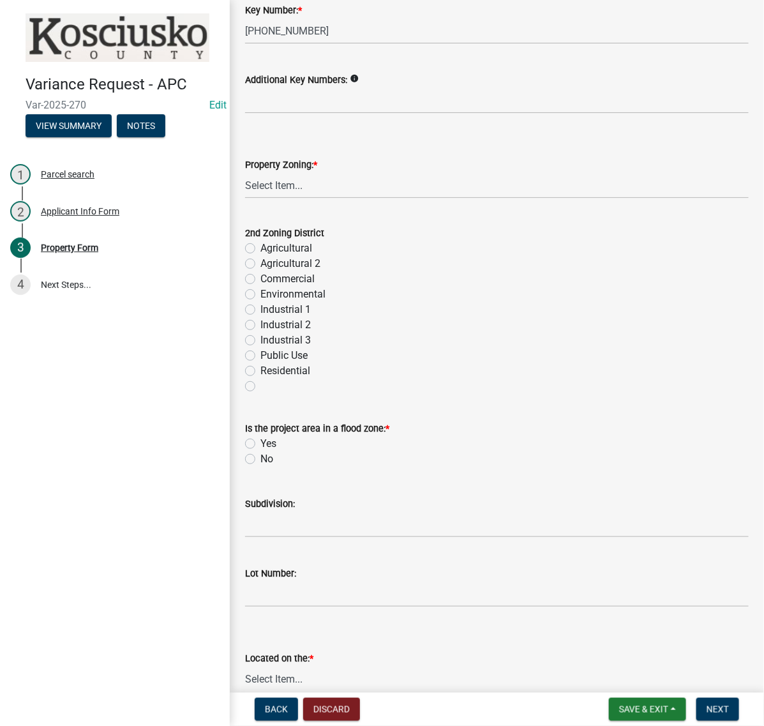
scroll to position [479, 0]
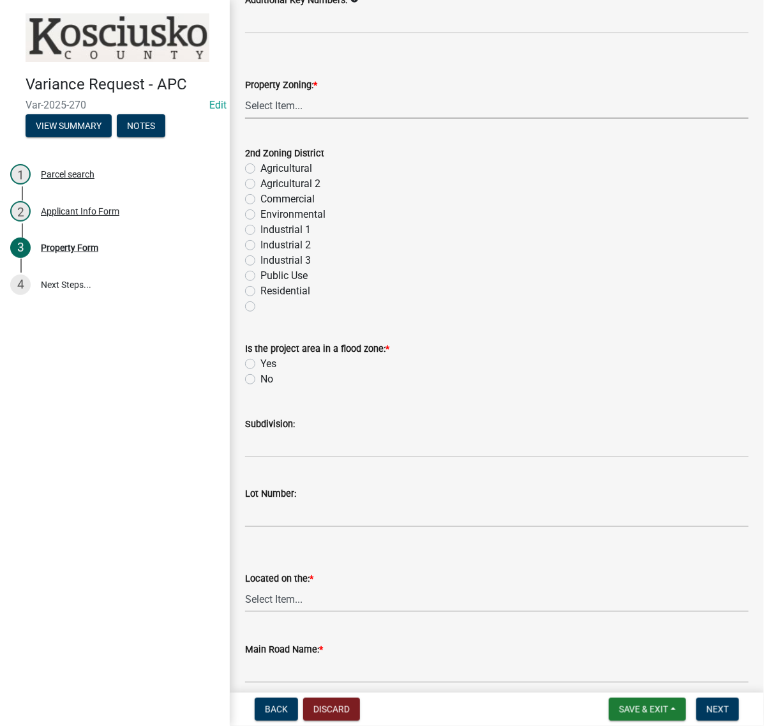
click at [307, 119] on select "Select Item... Agricultural Agricultural 2 Commercial Environmental Industrial …" at bounding box center [497, 106] width 504 height 26
click at [249, 119] on select "Select Item... Agricultural Agricultural 2 Commercial Environmental Industrial …" at bounding box center [497, 106] width 504 height 26
select select "1146270b-2111-4e23-bf7f-74ce85cf7041"
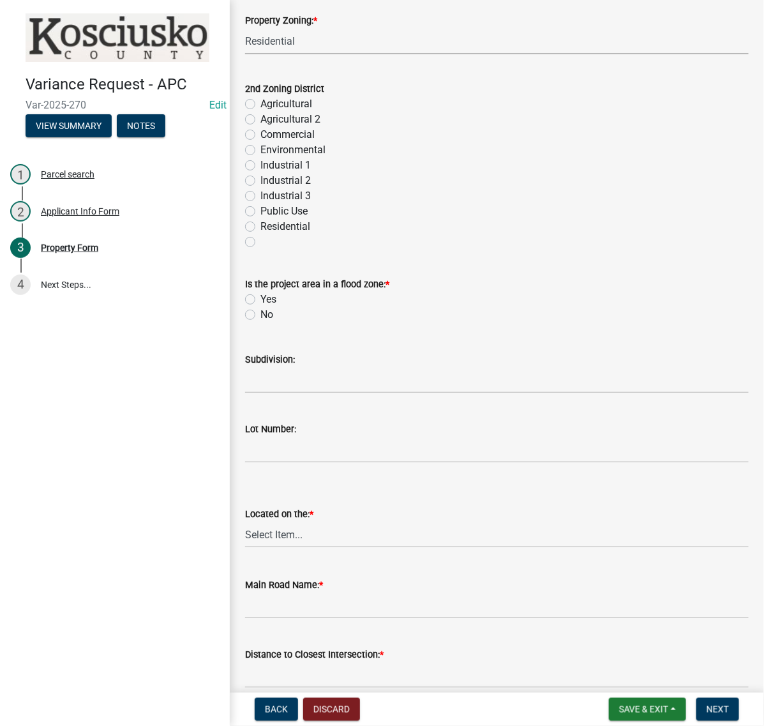
scroll to position [718, 0]
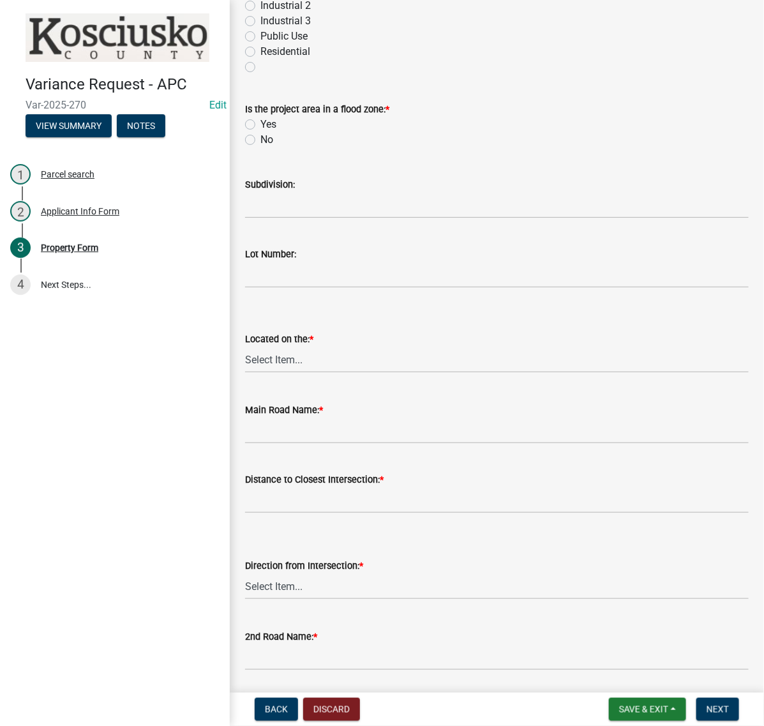
click at [261, 148] on label "No" at bounding box center [267, 139] width 13 height 15
click at [261, 140] on input "No" at bounding box center [265, 136] width 8 height 8
radio input "true"
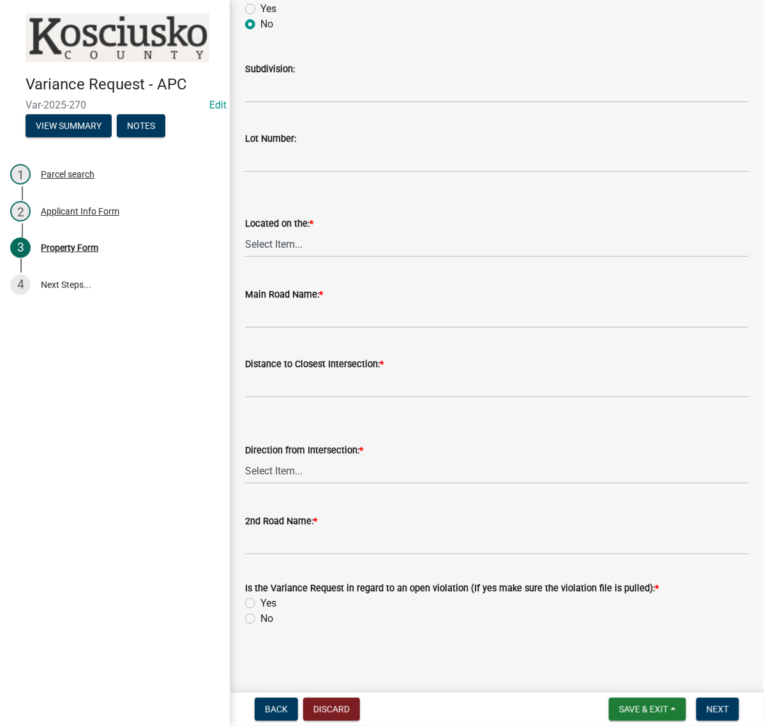
scroll to position [1118, 0]
click at [270, 231] on select "Select Item... North Northeast Northwest South Southeast Southwest [GEOGRAPHIC_…" at bounding box center [497, 244] width 504 height 26
click at [249, 231] on select "Select Item... North Northeast Northwest South Southeast Southwest [GEOGRAPHIC_…" at bounding box center [497, 244] width 504 height 26
select select "dd23c302-fd8e-4dc5-81ce-e8ac1d060e01"
click at [278, 312] on input "Main Road Name: *" at bounding box center [497, 315] width 504 height 26
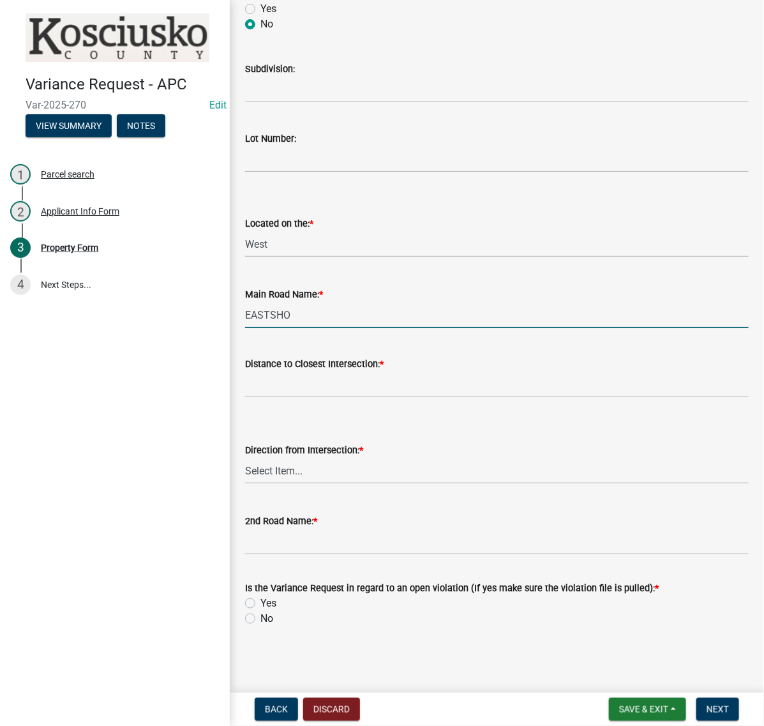
type input "EASTSHORE DR"
click at [320, 398] on input "text" at bounding box center [497, 385] width 504 height 26
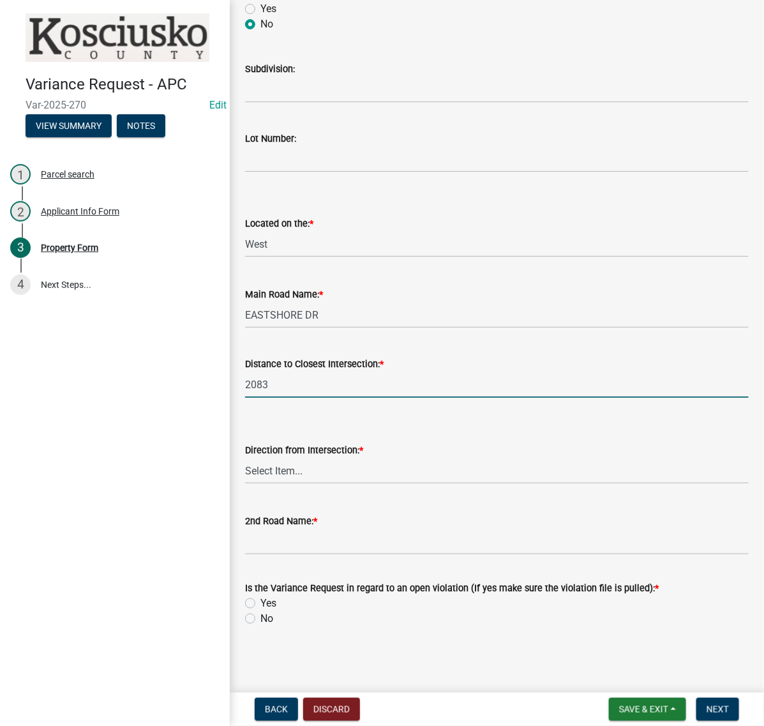
type input "2083"
click at [305, 484] on select "Select Item... North Northeast Northwest South Southeast Southwest [GEOGRAPHIC_…" at bounding box center [497, 471] width 504 height 26
click at [249, 484] on select "Select Item... North Northeast Northwest South Southeast Southwest [GEOGRAPHIC_…" at bounding box center [497, 471] width 504 height 26
select select "12355200-60c1-438c-bbad-938150612a70"
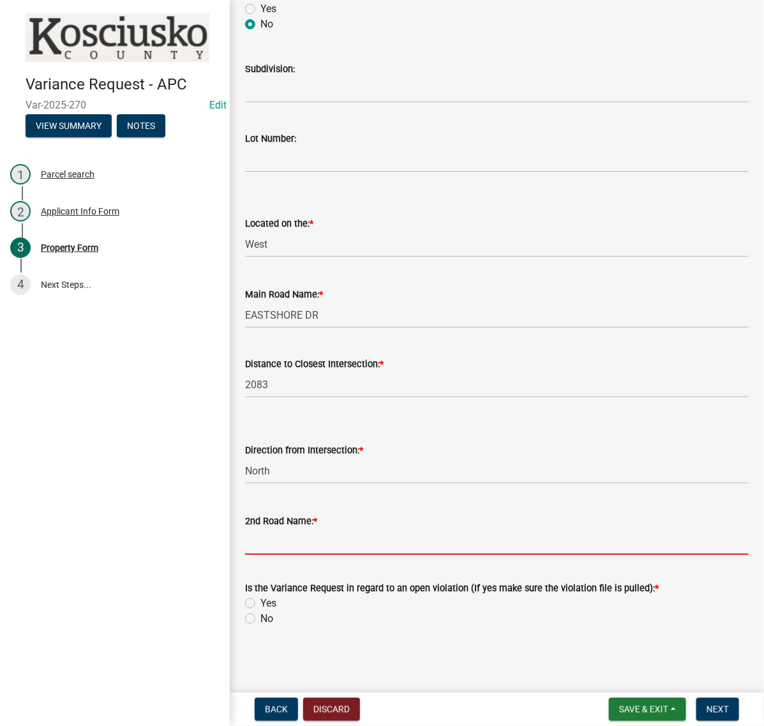
click at [294, 529] on input "2nd Road Name: *" at bounding box center [497, 542] width 504 height 26
type input "[PERSON_NAME]"
click at [261, 611] on label "No" at bounding box center [267, 618] width 13 height 15
click at [261, 611] on input "No" at bounding box center [265, 615] width 8 height 8
radio input "true"
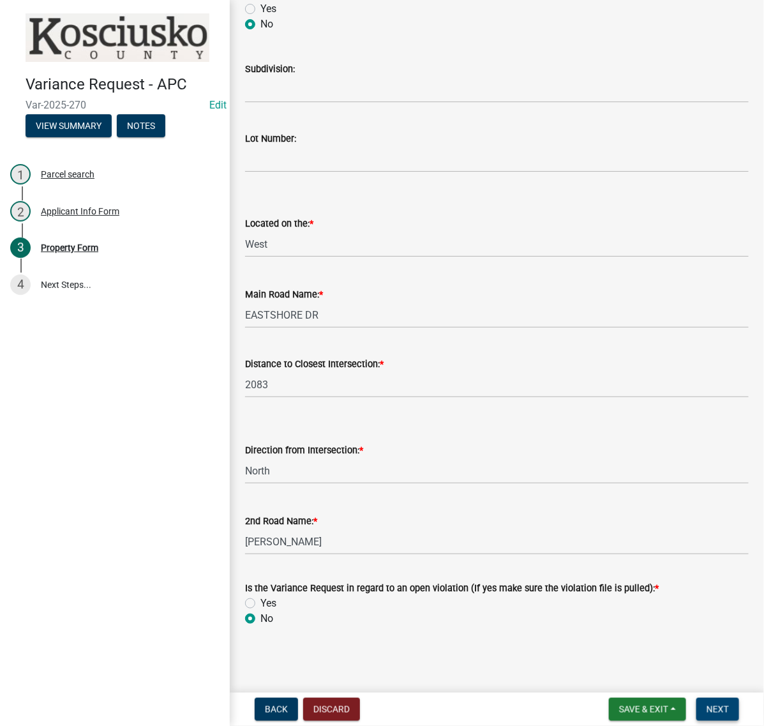
click at [707, 704] on span "Next" at bounding box center [718, 709] width 22 height 10
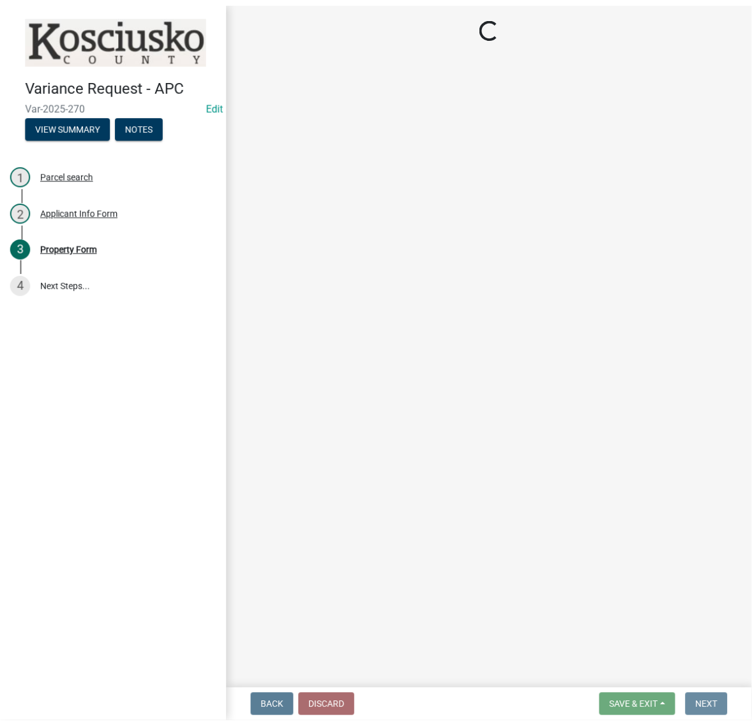
scroll to position [0, 0]
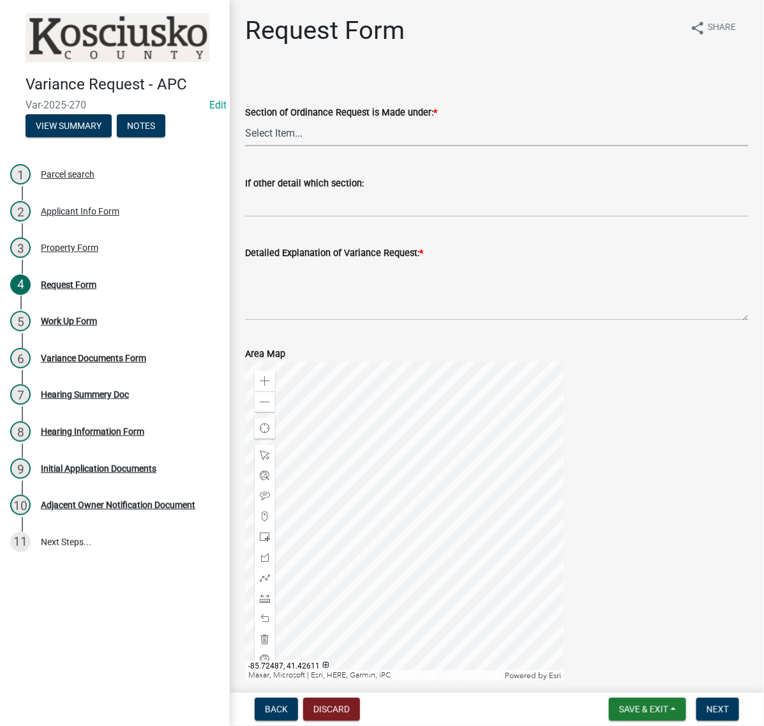
click at [329, 146] on select "Select Item... 2.10 I1 Criteria 2.11 I2 Criteria I3 Criteria 2.15 Lot and Yard …" at bounding box center [497, 133] width 504 height 26
click at [249, 146] on select "Select Item... 2.10 I1 Criteria 2.11 I2 Criteria I3 Criteria 2.15 Lot and Yard …" at bounding box center [497, 133] width 504 height 26
select select "77eb12f8-2a64-4a31-bfec-9b00716b2165"
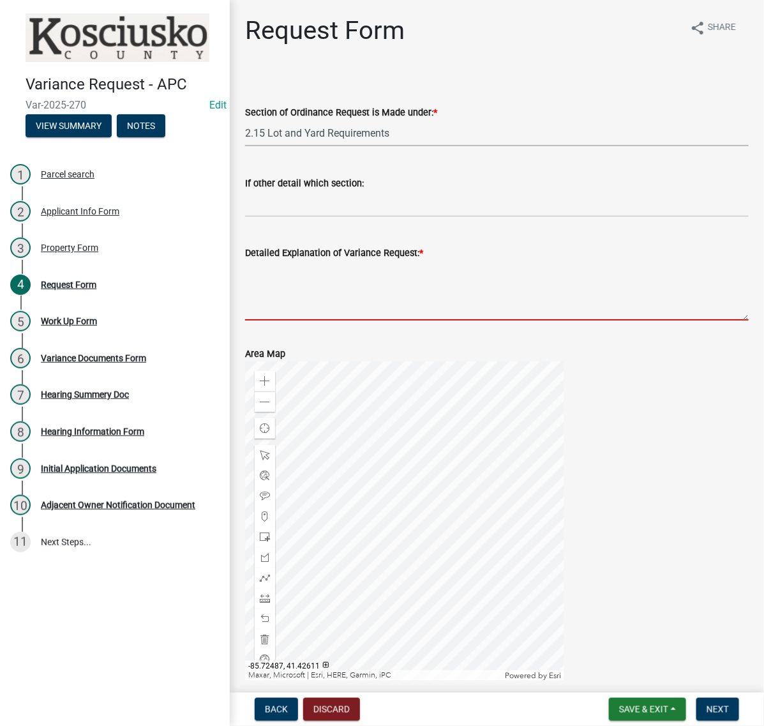
click at [323, 321] on textarea "Detailed Explanation of Variance Request: *" at bounding box center [497, 291] width 504 height 60
type textarea "T"
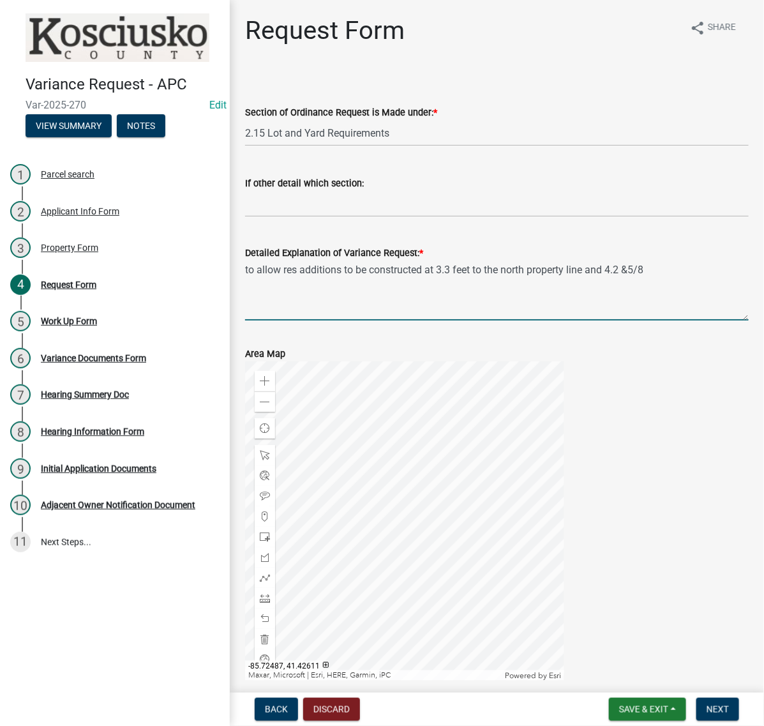
click at [259, 321] on textarea "to allow res additions to be constructed at 3.3 feet to the north property line…" at bounding box center [497, 291] width 504 height 60
drag, startPoint x: 284, startPoint y: 353, endPoint x: 294, endPoint y: 351, distance: 9.7
click at [285, 321] on textarea "to allow res additions to be constructed at 3.3 feet to the north property line…" at bounding box center [497, 291] width 504 height 60
click at [266, 321] on textarea "to allow res additions to be constructed at 3.3 feet to the north property line…" at bounding box center [497, 291] width 504 height 60
type textarea "to allow res additions to be constructed at 3.3 feet to the north property line…"
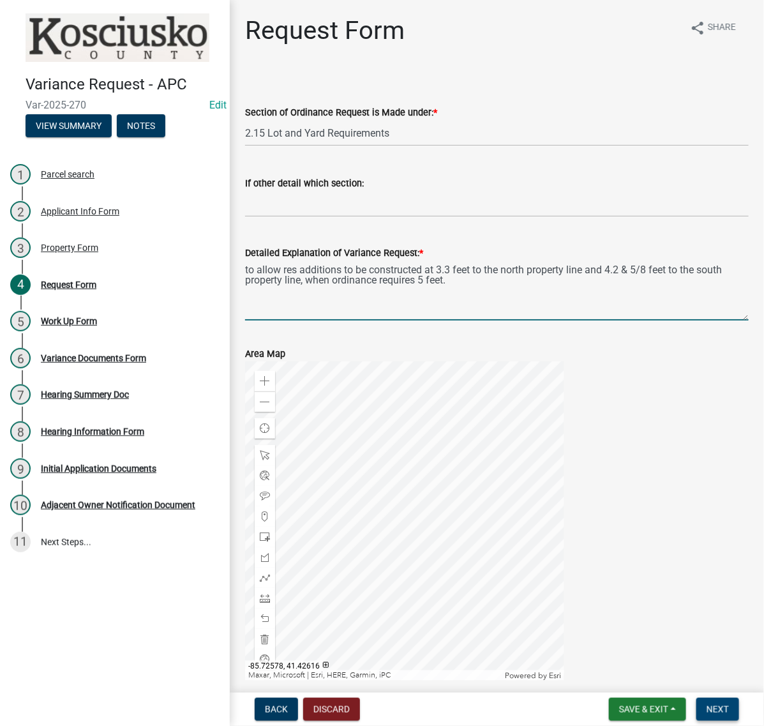
click at [707, 707] on span "Next" at bounding box center [718, 709] width 22 height 10
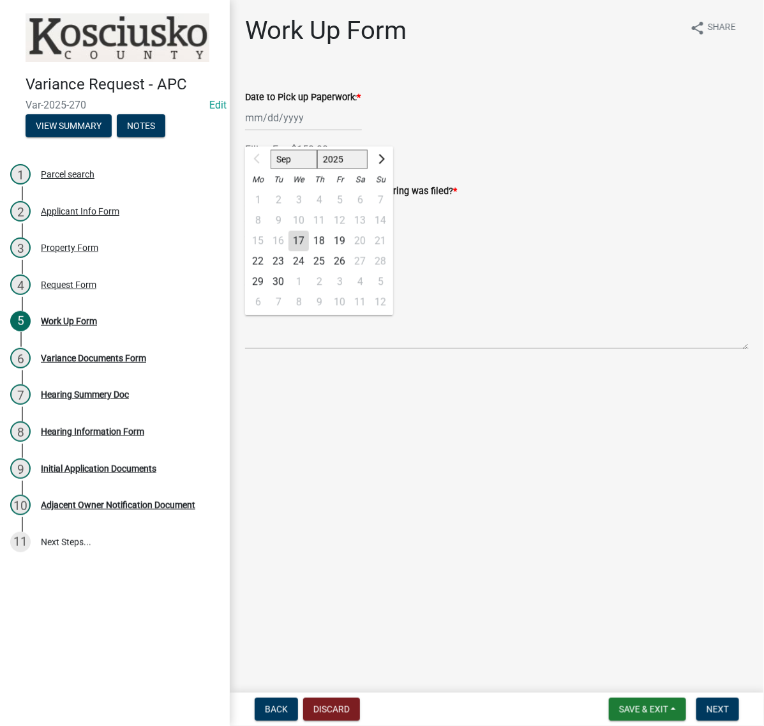
click at [301, 131] on div "Sep Oct Nov [DATE] 2026 2027 2028 2029 2030 2031 2032 2033 2034 2035 2036 2037 …" at bounding box center [303, 118] width 117 height 26
click at [266, 272] on div "22" at bounding box center [258, 262] width 20 height 20
type input "[DATE]"
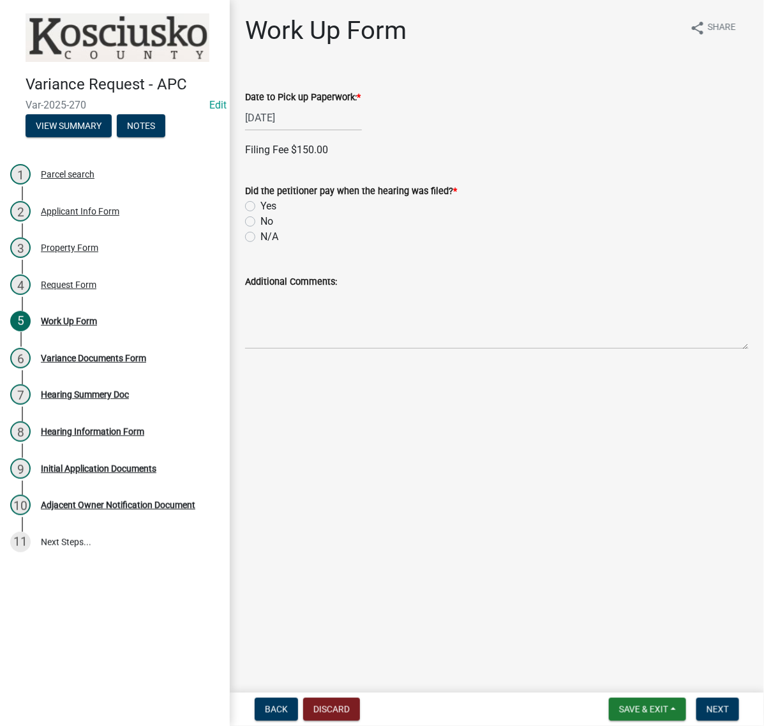
click at [261, 214] on label "Yes" at bounding box center [269, 206] width 16 height 15
click at [261, 207] on input "Yes" at bounding box center [265, 203] width 8 height 8
radio input "true"
click at [261, 333] on label "Check" at bounding box center [274, 324] width 27 height 15
click at [261, 326] on input "Check" at bounding box center [265, 321] width 8 height 8
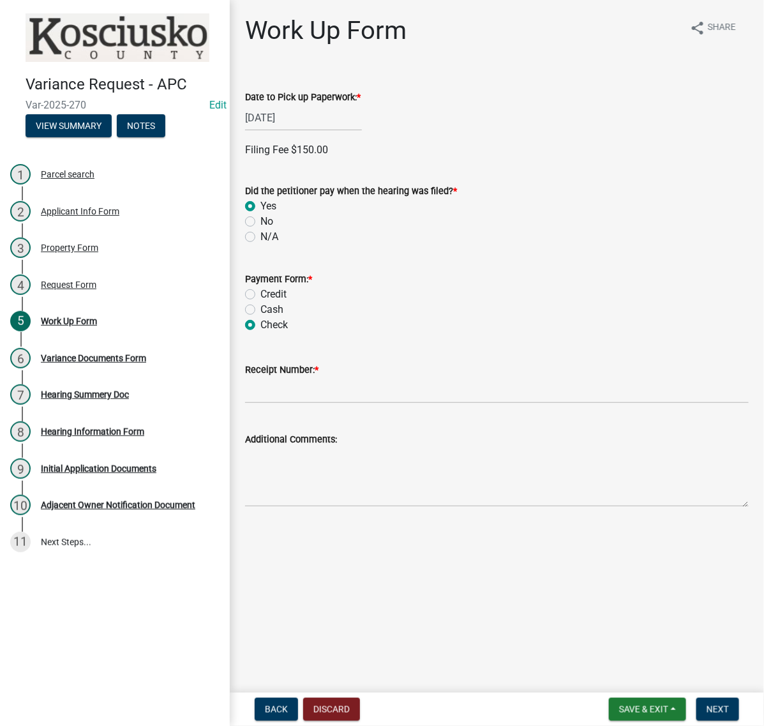
radio input "true"
click at [282, 404] on input "Receipt Number: *" at bounding box center [497, 390] width 504 height 26
type input "023576"
click at [708, 713] on button "Next" at bounding box center [718, 709] width 43 height 23
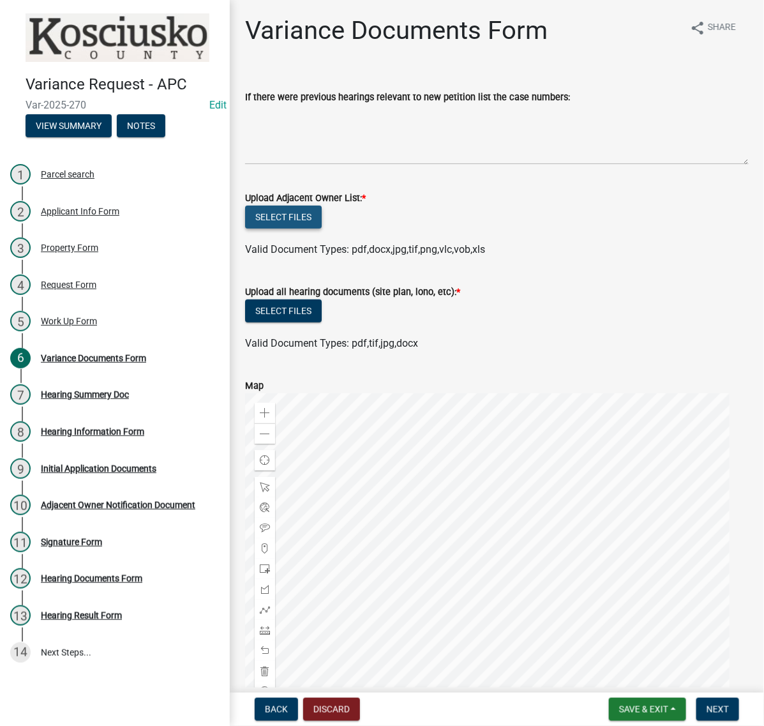
click at [310, 229] on button "Select files" at bounding box center [283, 217] width 77 height 23
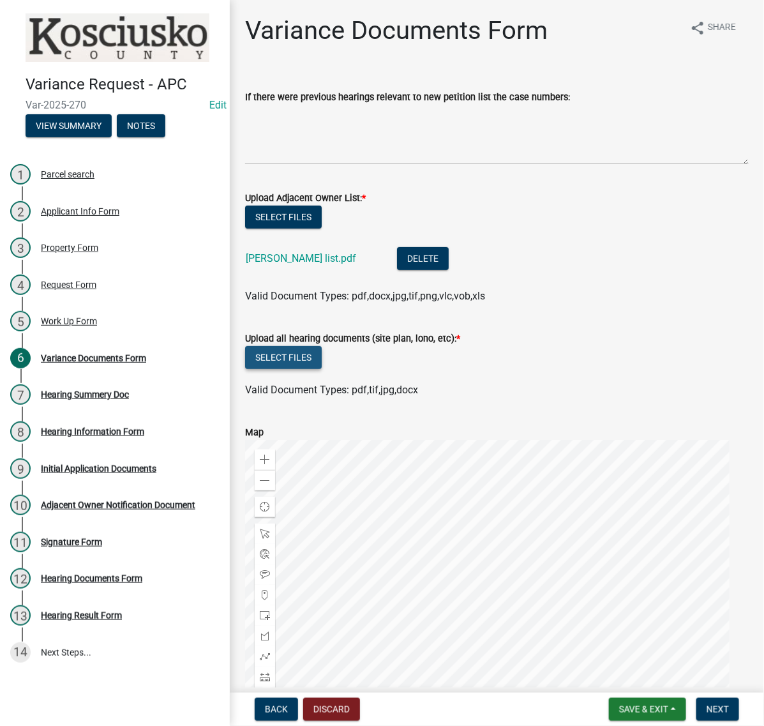
click at [305, 369] on button "Select files" at bounding box center [283, 357] width 77 height 23
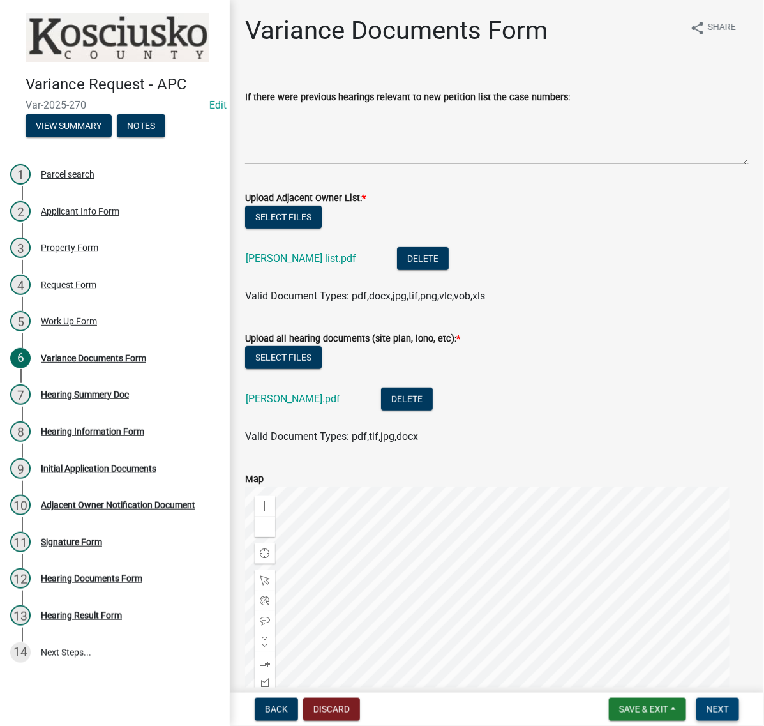
click at [725, 706] on button "Next" at bounding box center [718, 709] width 43 height 23
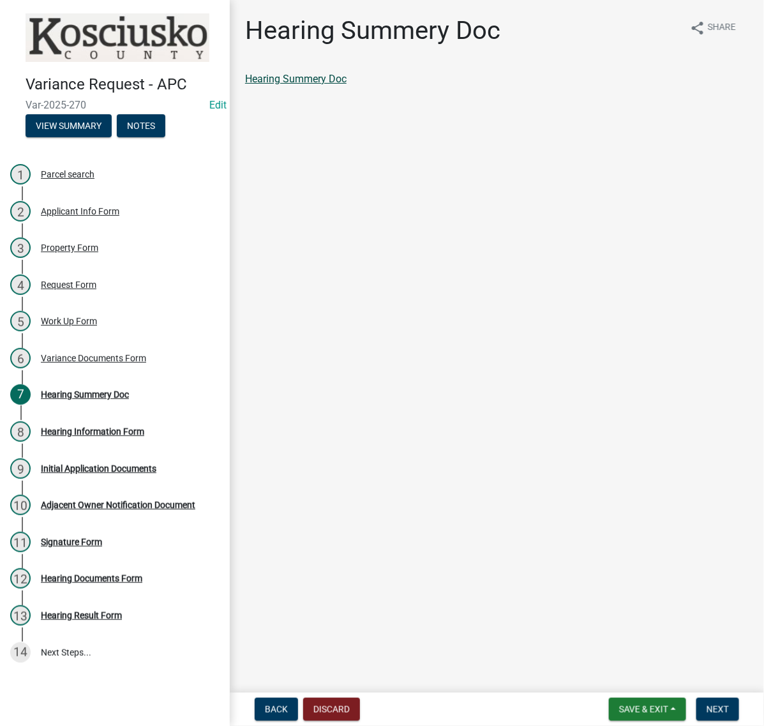
click at [347, 85] on link "Hearing Summery Doc" at bounding box center [296, 79] width 102 height 12
click at [723, 707] on span "Next" at bounding box center [718, 709] width 22 height 10
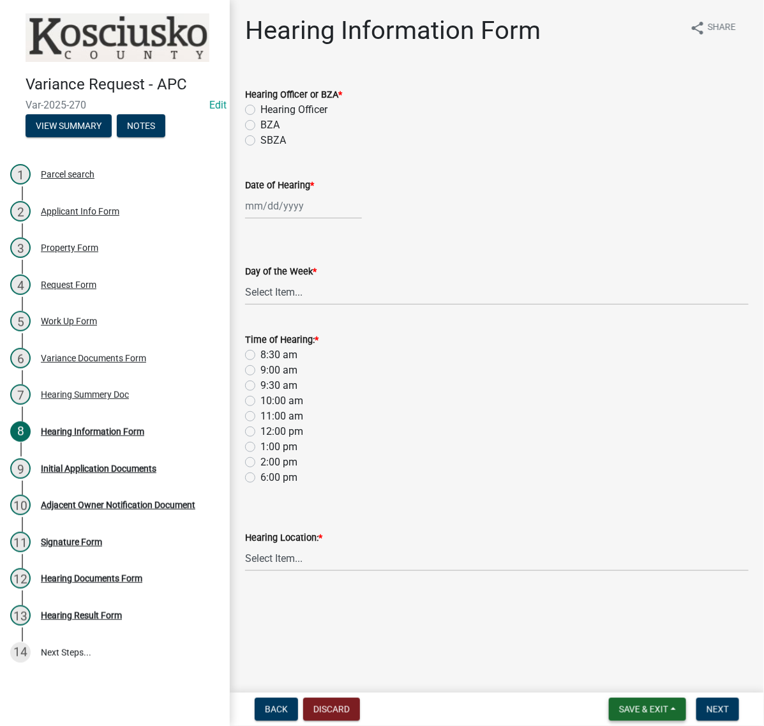
click at [619, 704] on span "Save & Exit" at bounding box center [643, 709] width 49 height 10
click at [586, 668] on button "Save & Exit" at bounding box center [635, 670] width 102 height 31
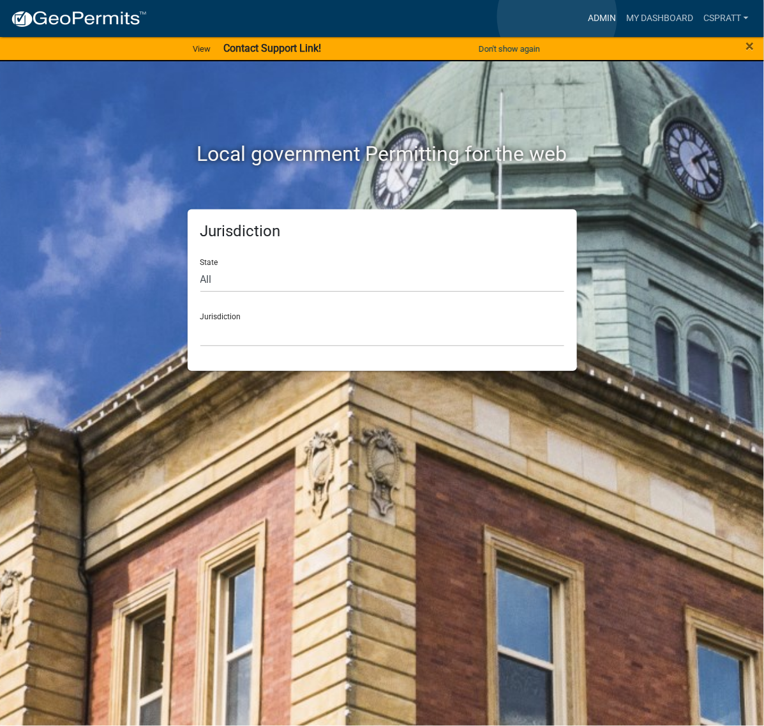
click at [583, 17] on link "Admin" at bounding box center [602, 18] width 38 height 24
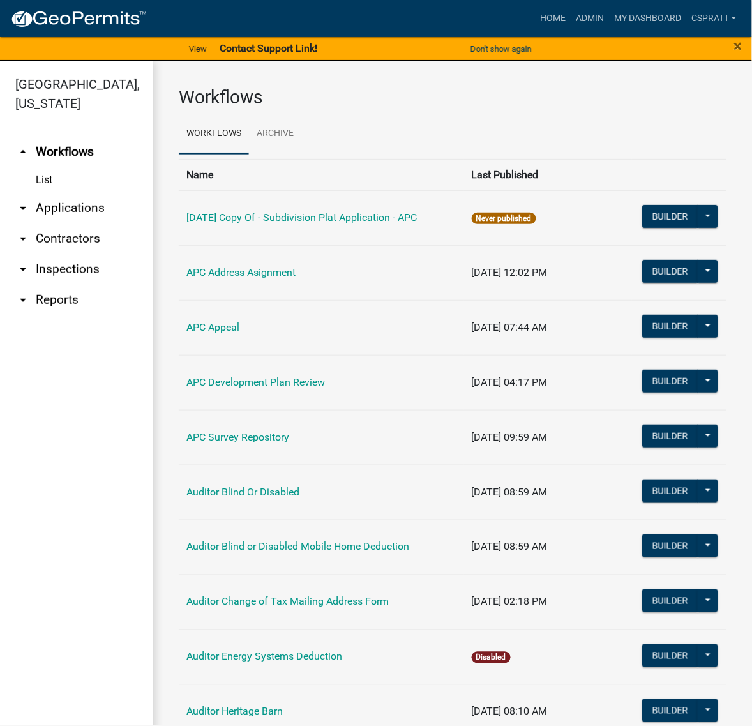
click at [99, 224] on link "arrow_drop_down Applications" at bounding box center [76, 208] width 153 height 31
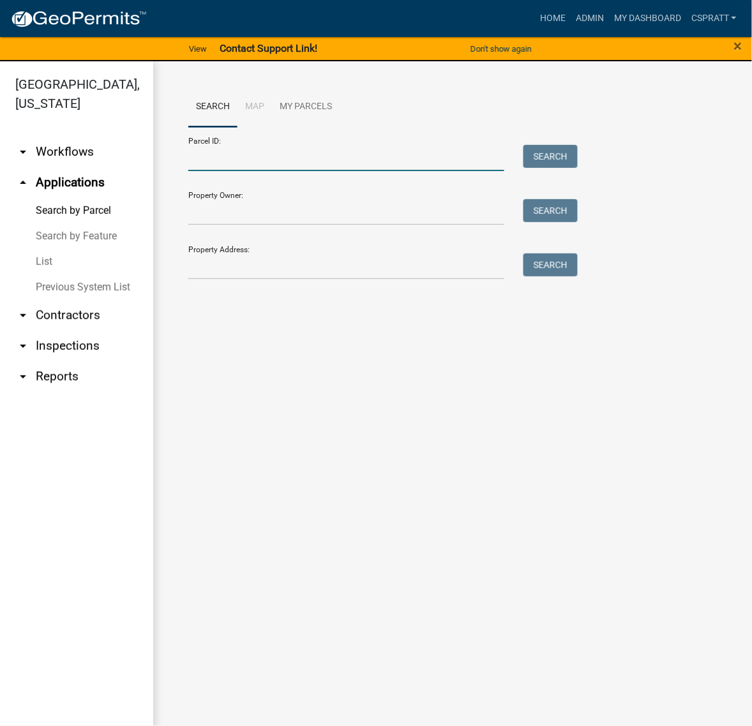
click at [209, 171] on input "Parcel ID:" at bounding box center [346, 158] width 316 height 26
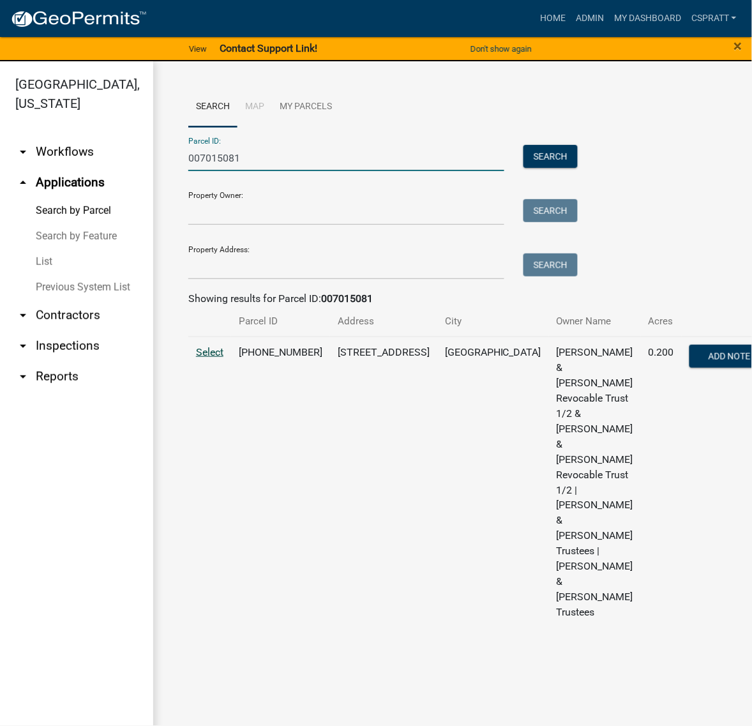
type input "007015081"
click at [215, 358] on span "Select" at bounding box center [209, 352] width 27 height 12
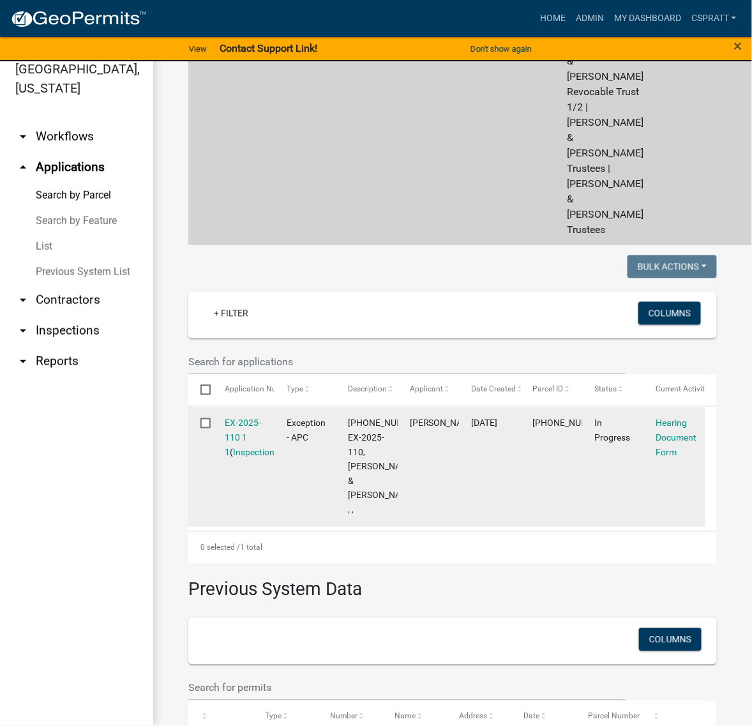
scroll to position [396, 0]
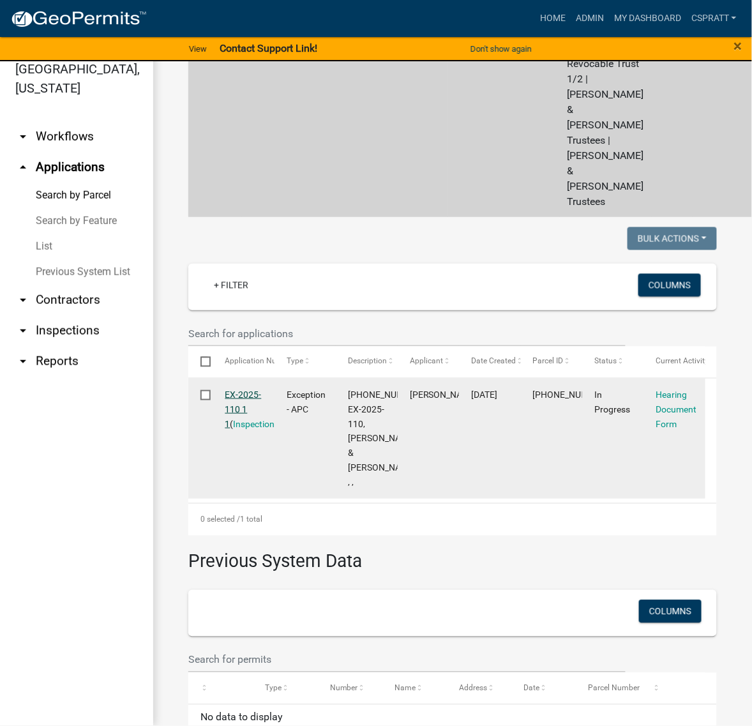
click at [252, 429] on link "EX-2025-110 1 1" at bounding box center [243, 410] width 36 height 40
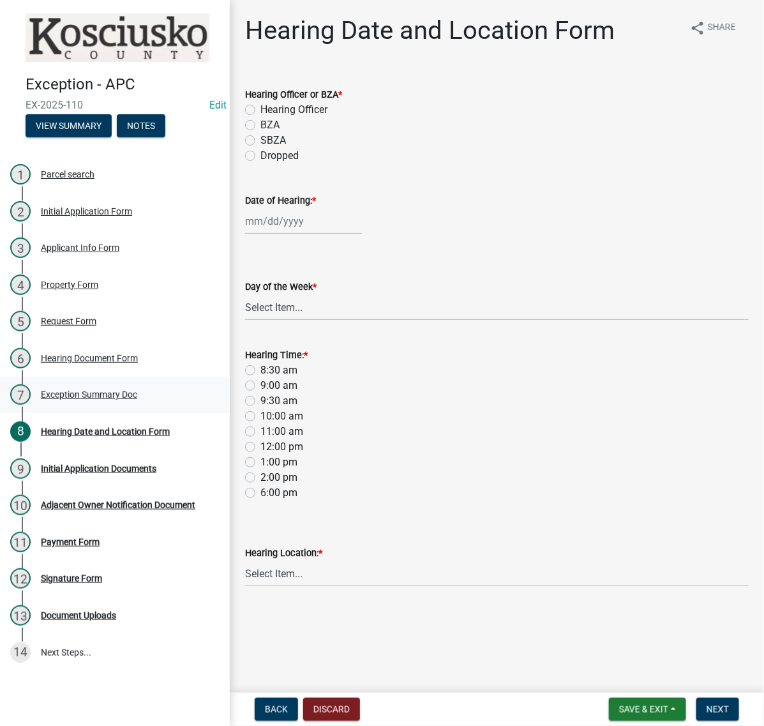
scroll to position [150, 0]
click at [83, 399] on div "Exception Summary Doc" at bounding box center [89, 394] width 96 height 9
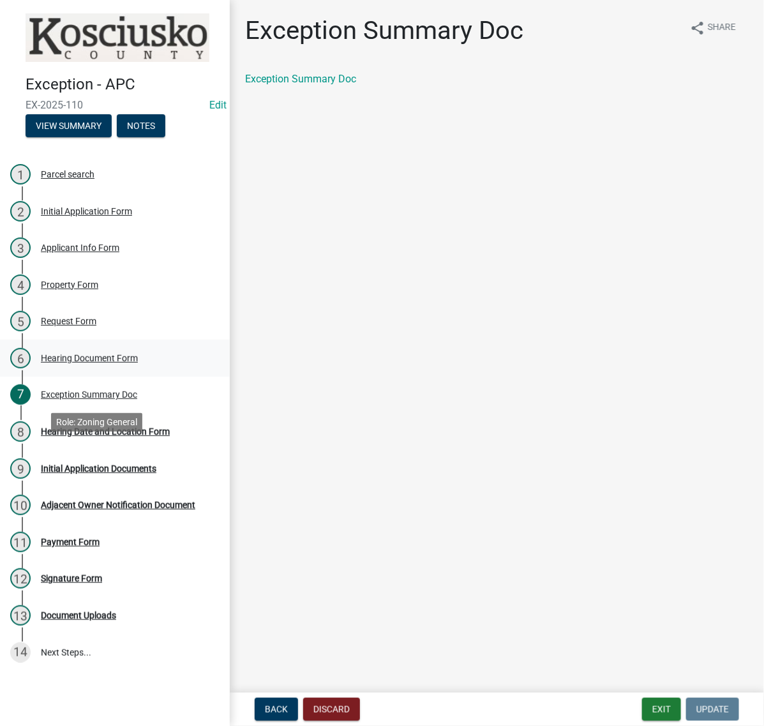
click at [93, 363] on div "Hearing Document Form" at bounding box center [89, 358] width 97 height 9
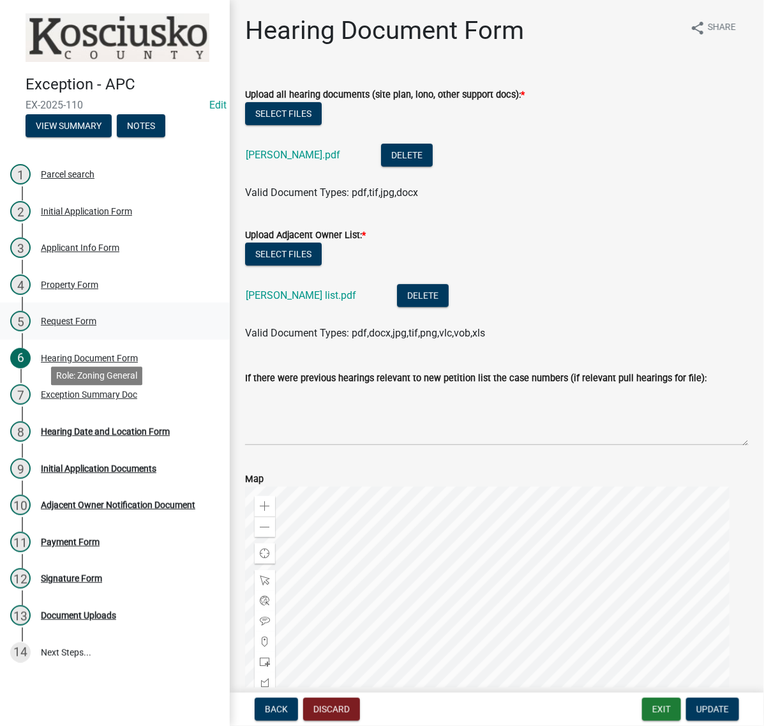
click at [93, 326] on div "Request Form" at bounding box center [69, 321] width 56 height 9
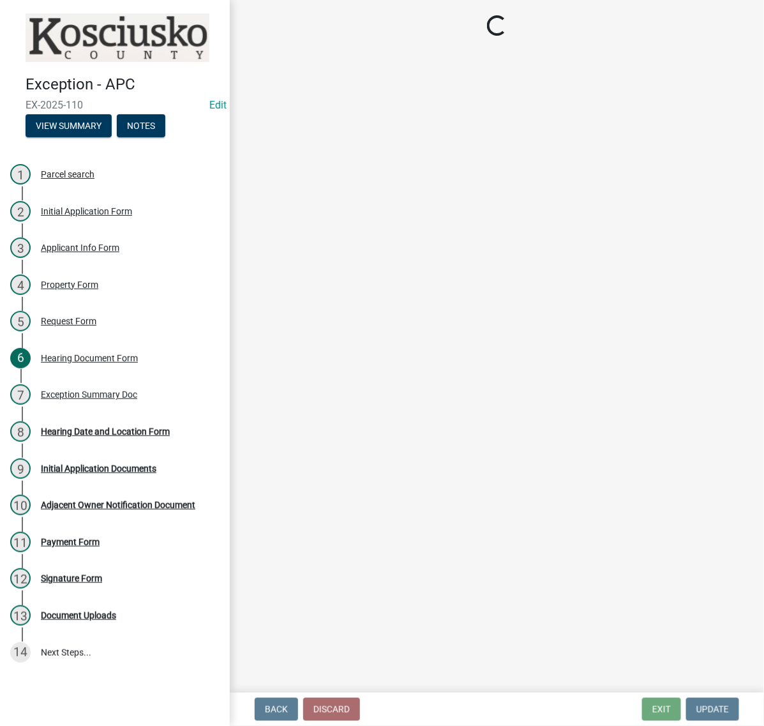
select select "9da28ccc-0fc1-43c9-ada2-91e100e3be32"
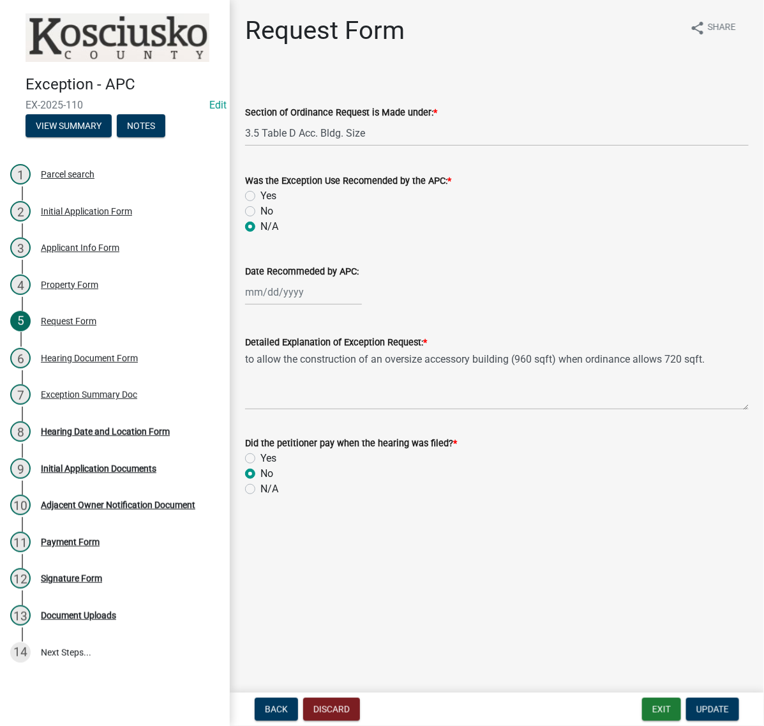
click at [261, 466] on label "Yes" at bounding box center [269, 458] width 16 height 15
click at [261, 459] on input "Yes" at bounding box center [265, 455] width 8 height 8
radio input "true"
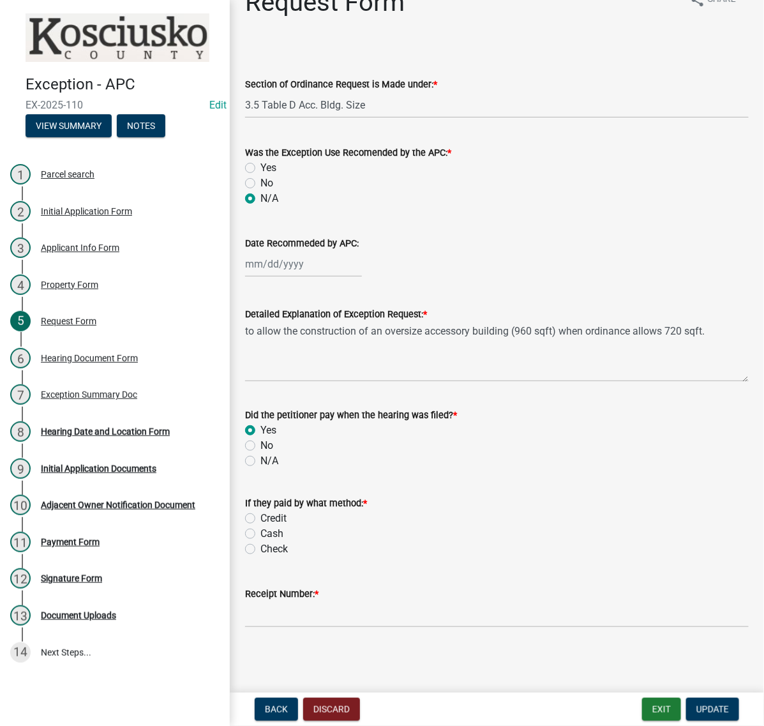
scroll to position [196, 0]
click at [261, 542] on label "Check" at bounding box center [274, 549] width 27 height 15
click at [261, 542] on input "Check" at bounding box center [265, 546] width 8 height 8
radio input "true"
click at [282, 602] on input "Receipt Number: *" at bounding box center [497, 615] width 504 height 26
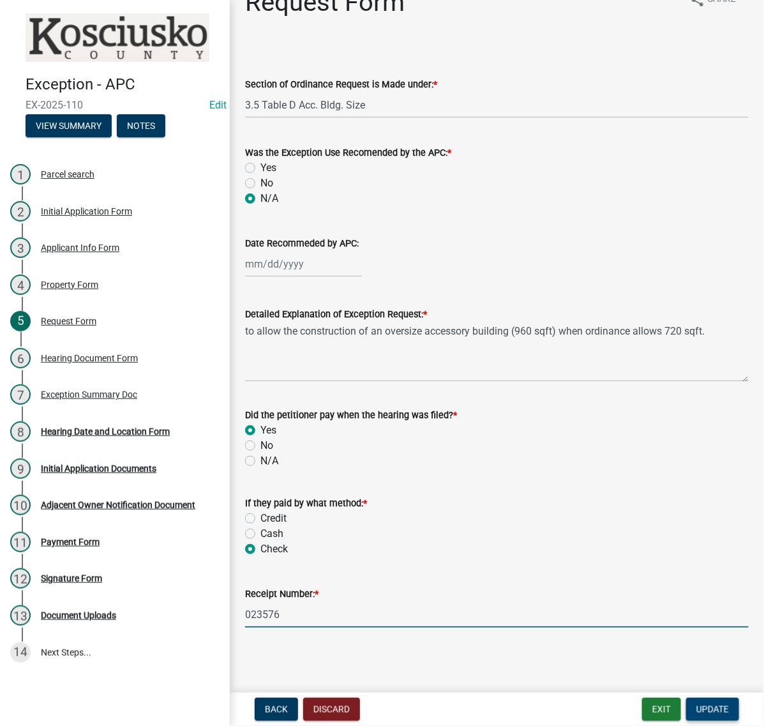
type input "023576"
click at [714, 704] on span "Update" at bounding box center [713, 709] width 33 height 10
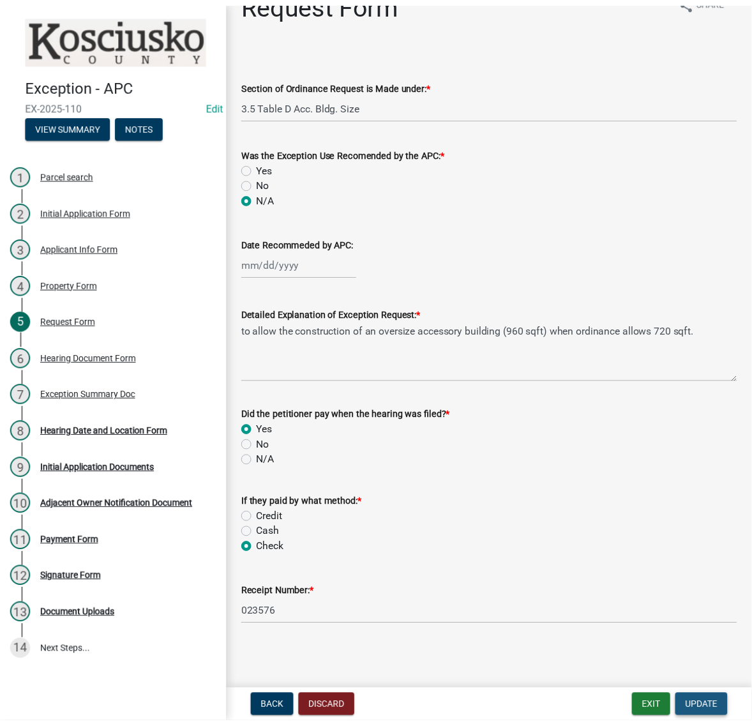
scroll to position [0, 0]
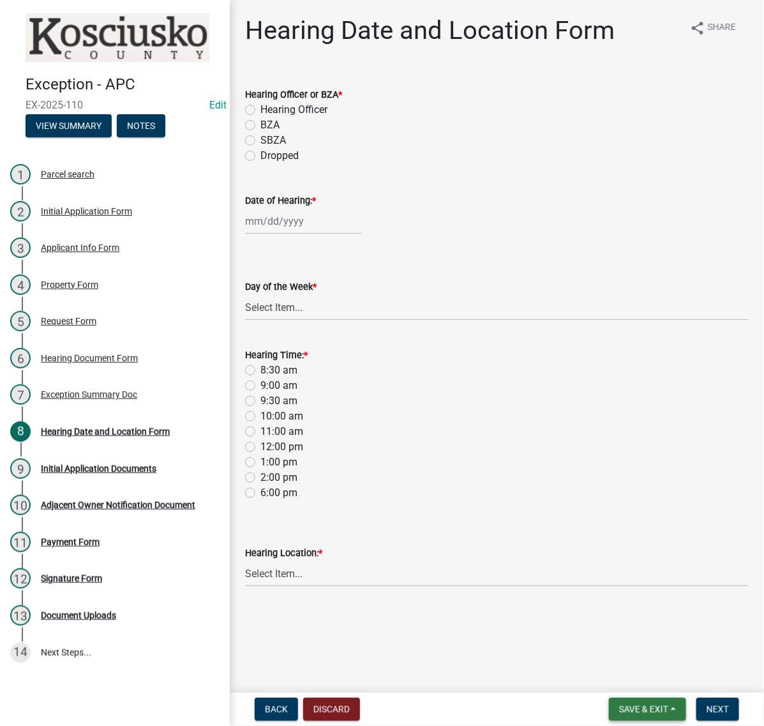
click at [621, 706] on span "Save & Exit" at bounding box center [643, 709] width 49 height 10
click at [598, 661] on button "Save & Exit" at bounding box center [635, 670] width 102 height 31
